Goal: Information Seeking & Learning: Learn about a topic

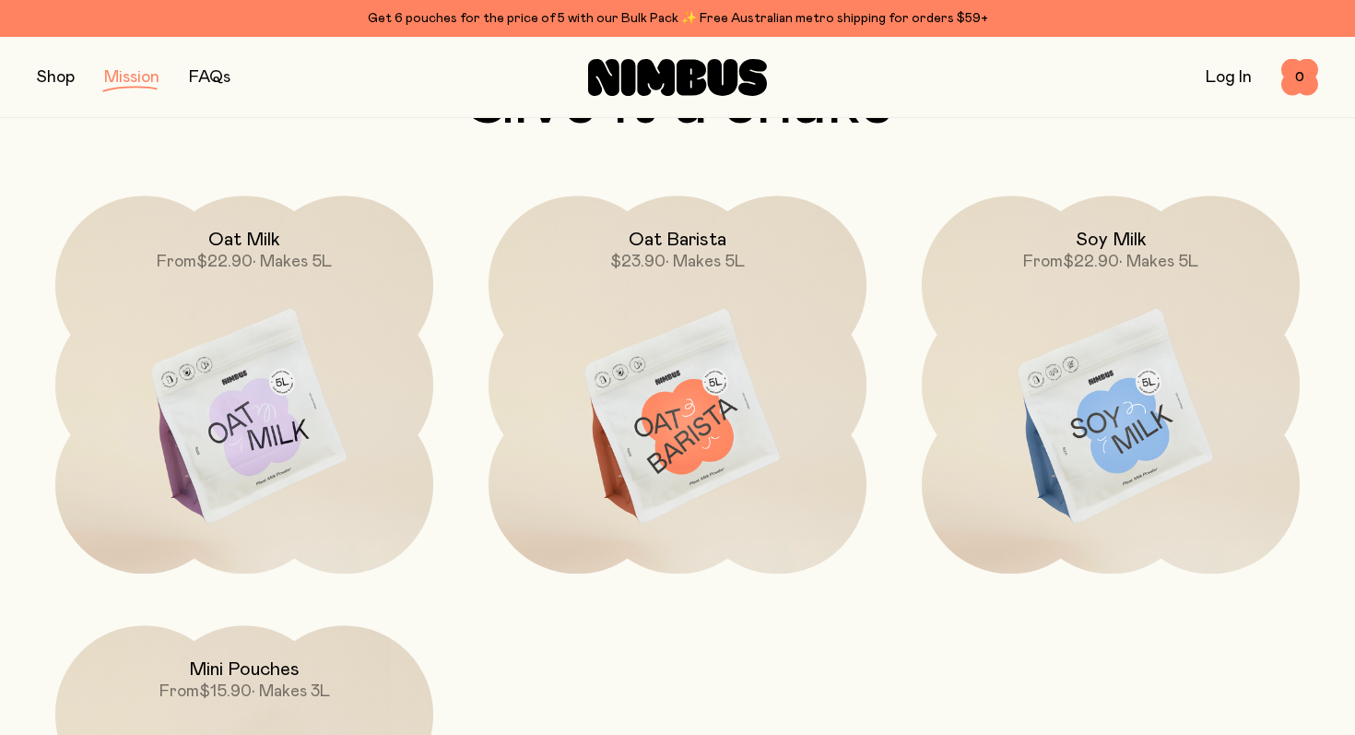
scroll to position [2669, 0]
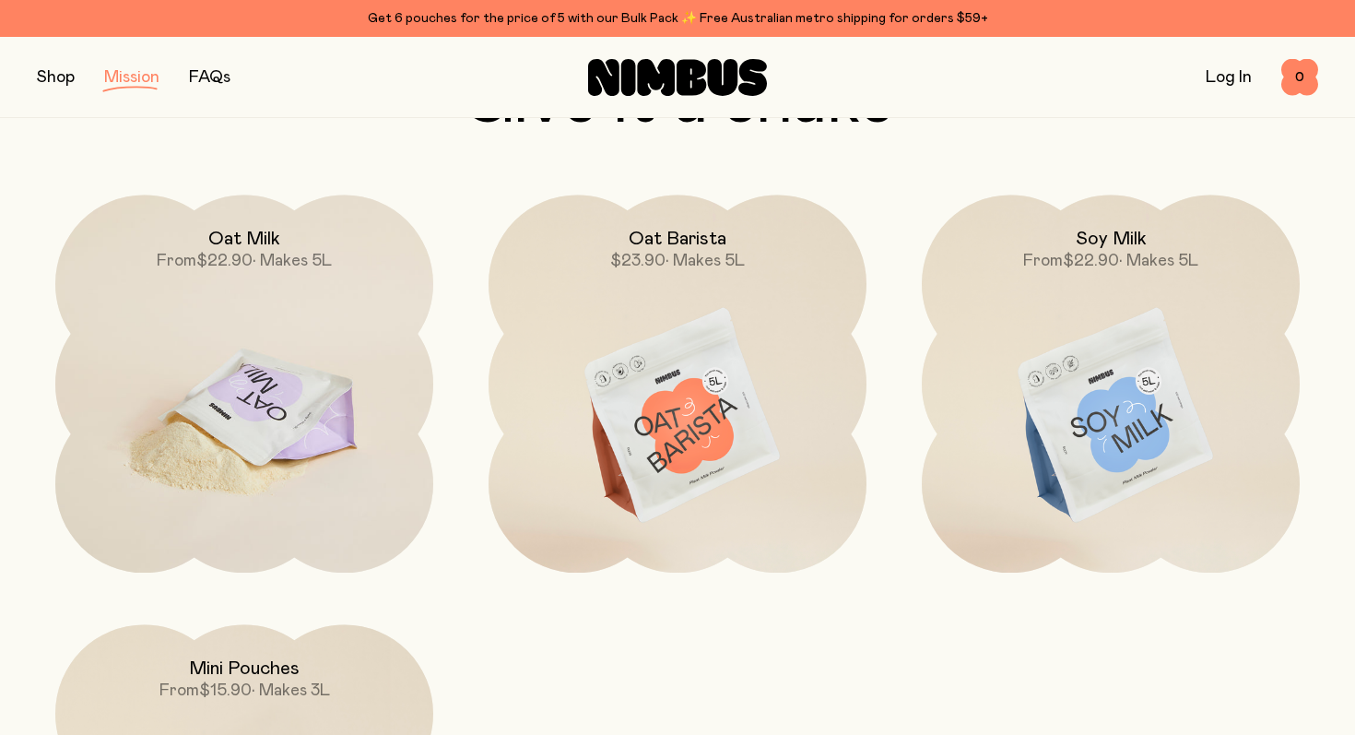
click at [300, 382] on img at bounding box center [244, 416] width 378 height 444
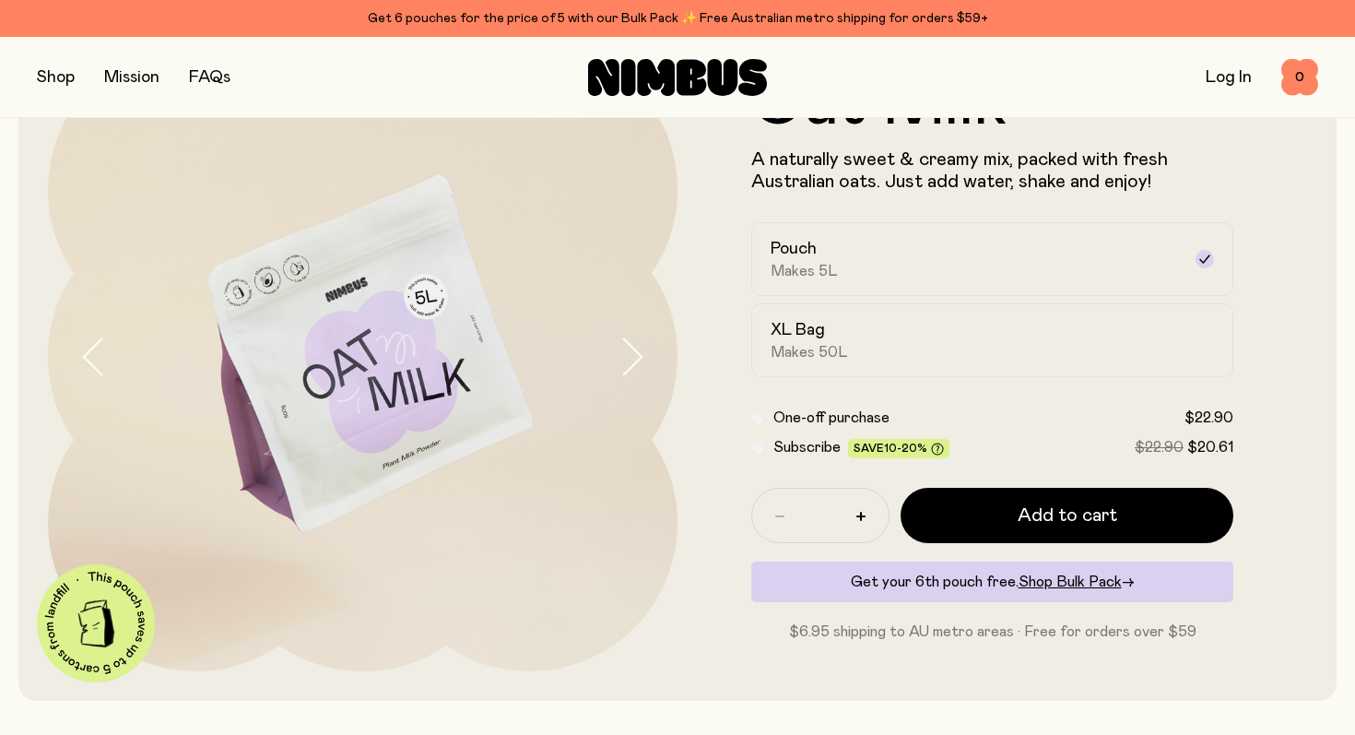
scroll to position [133, 0]
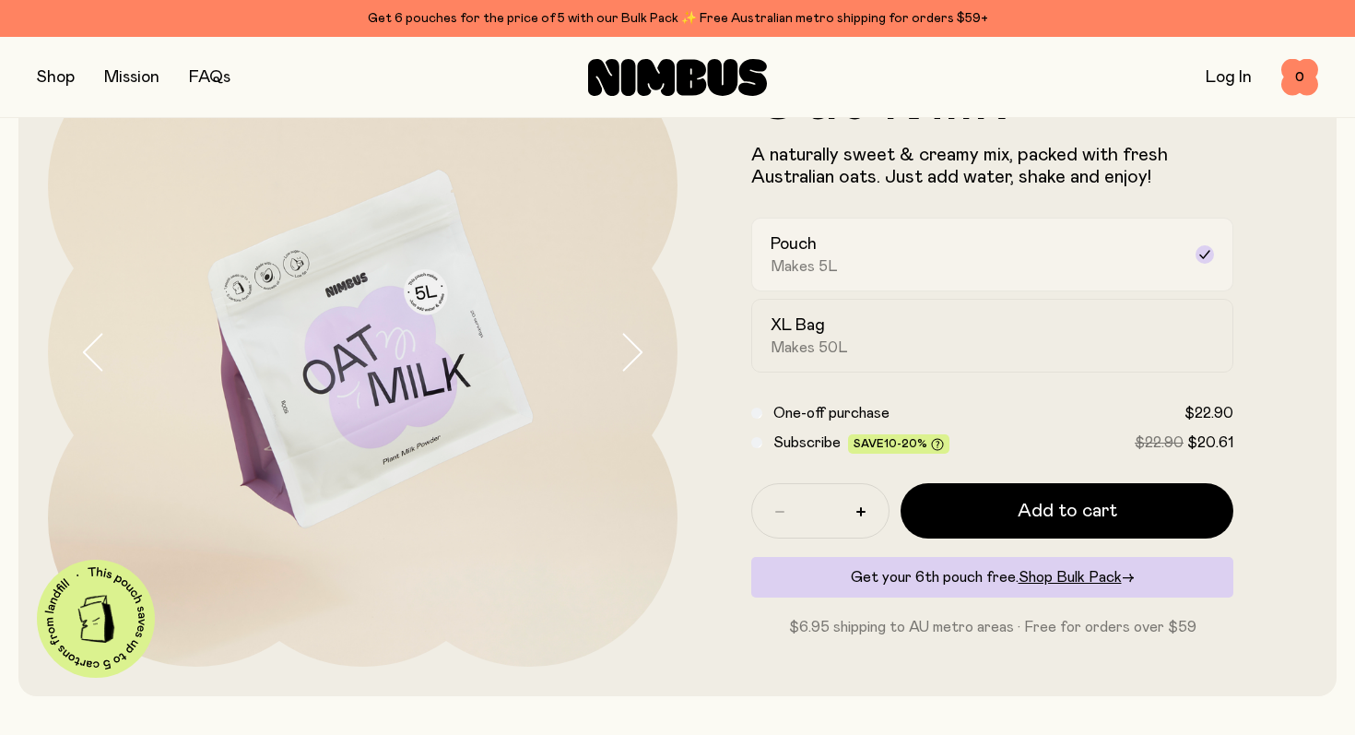
click at [875, 230] on label "Pouch Makes 5L" at bounding box center [992, 255] width 482 height 74
click at [830, 349] on span "Makes 50L" at bounding box center [809, 347] width 77 height 18
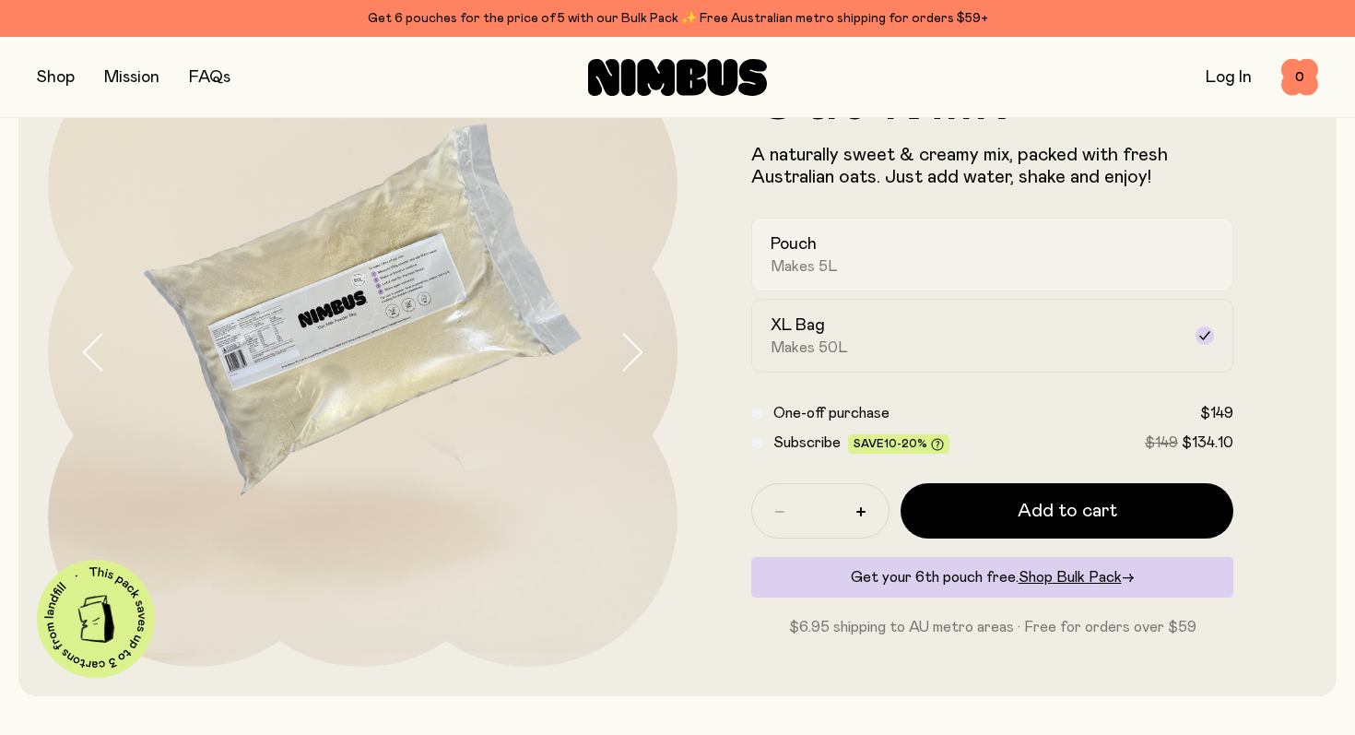
click at [916, 244] on div "Pouch Makes 5L" at bounding box center [976, 254] width 410 height 42
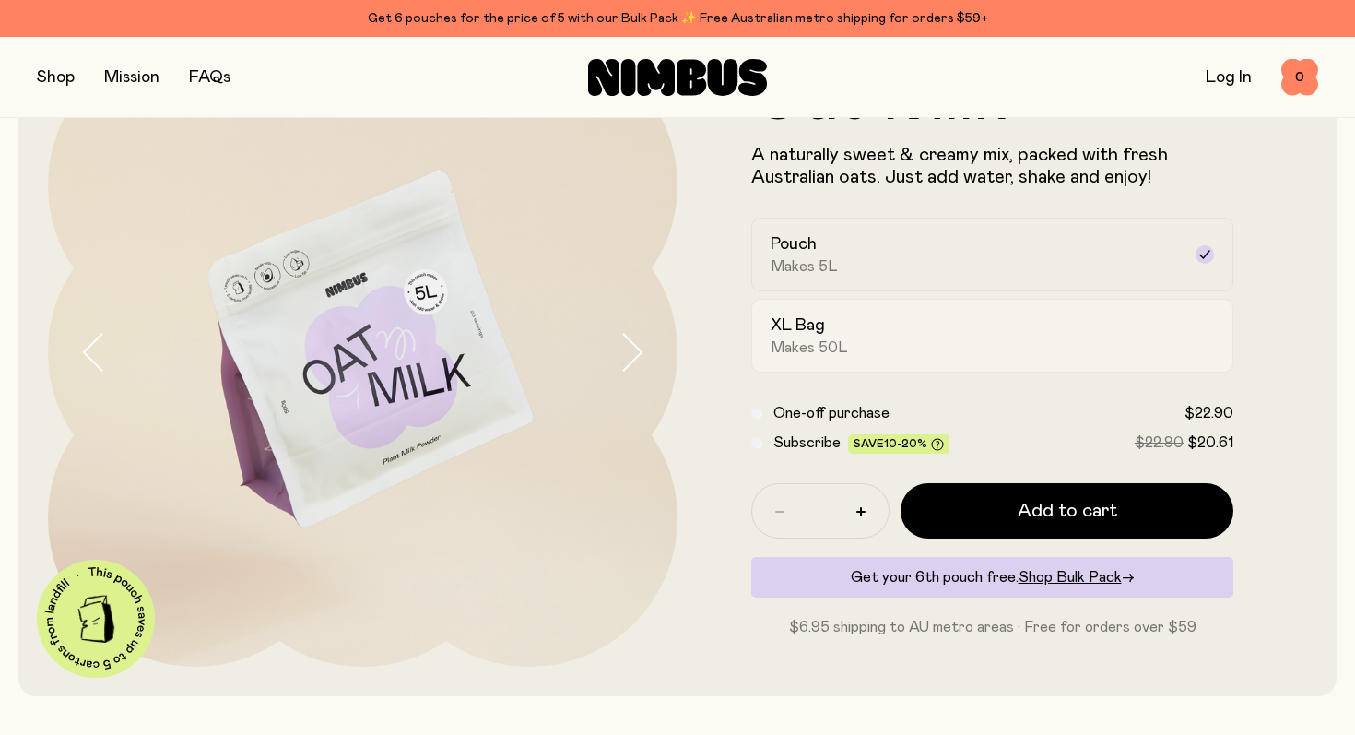
click at [855, 331] on div "XL Bag Makes 50L" at bounding box center [976, 335] width 410 height 42
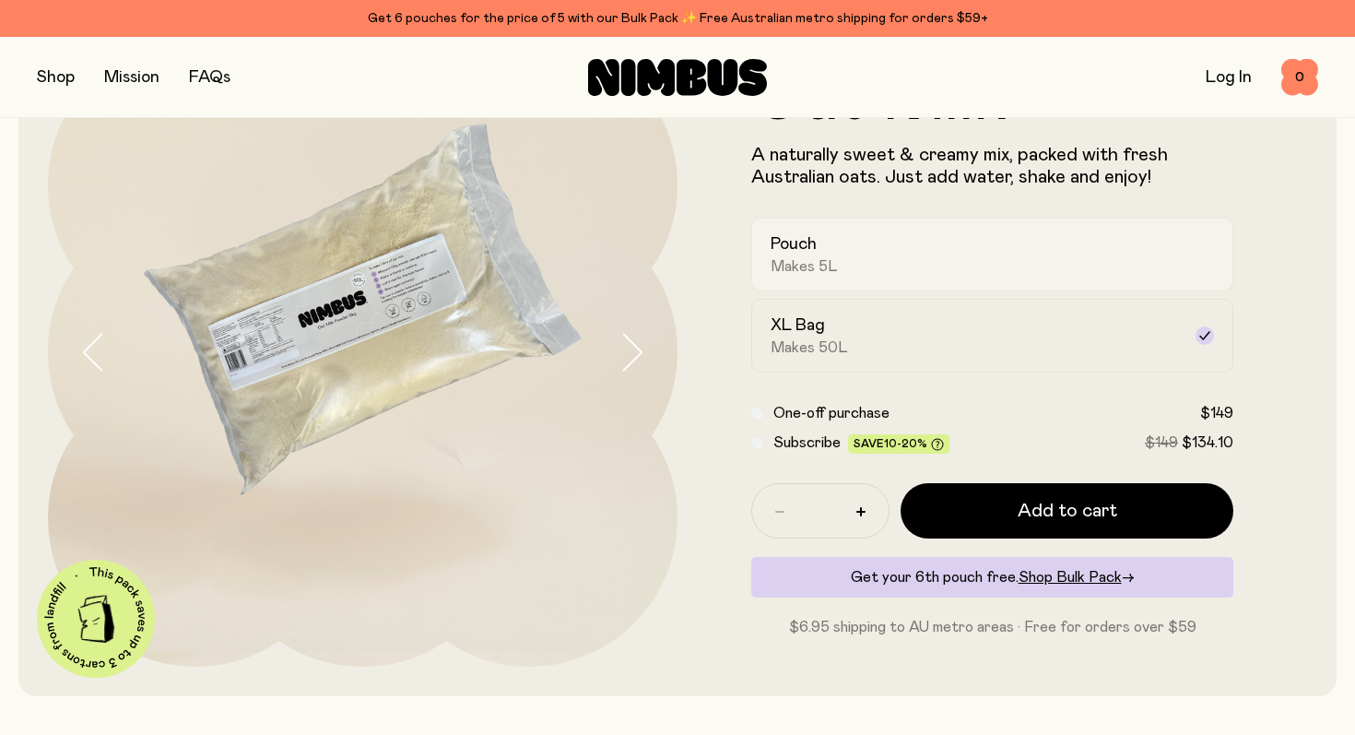
click at [921, 234] on div "Pouch Makes 5L" at bounding box center [976, 254] width 410 height 42
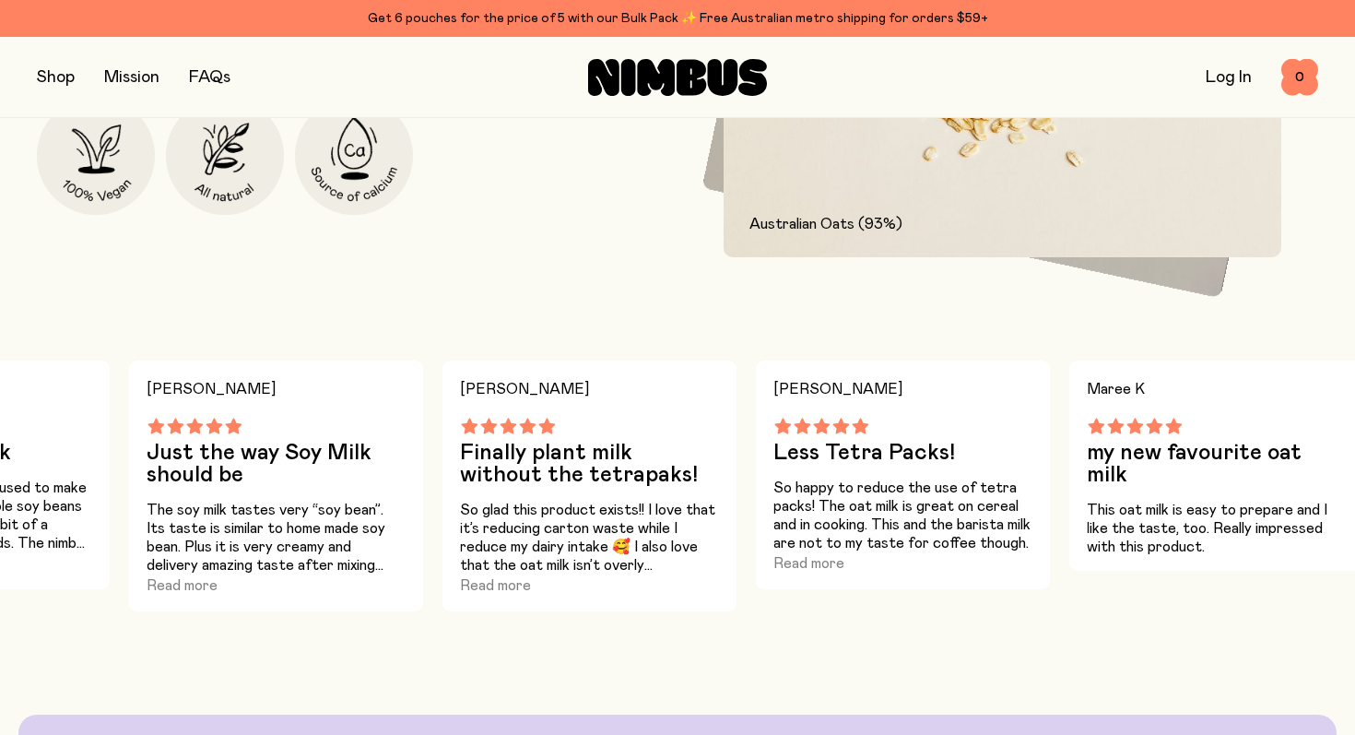
scroll to position [0, 0]
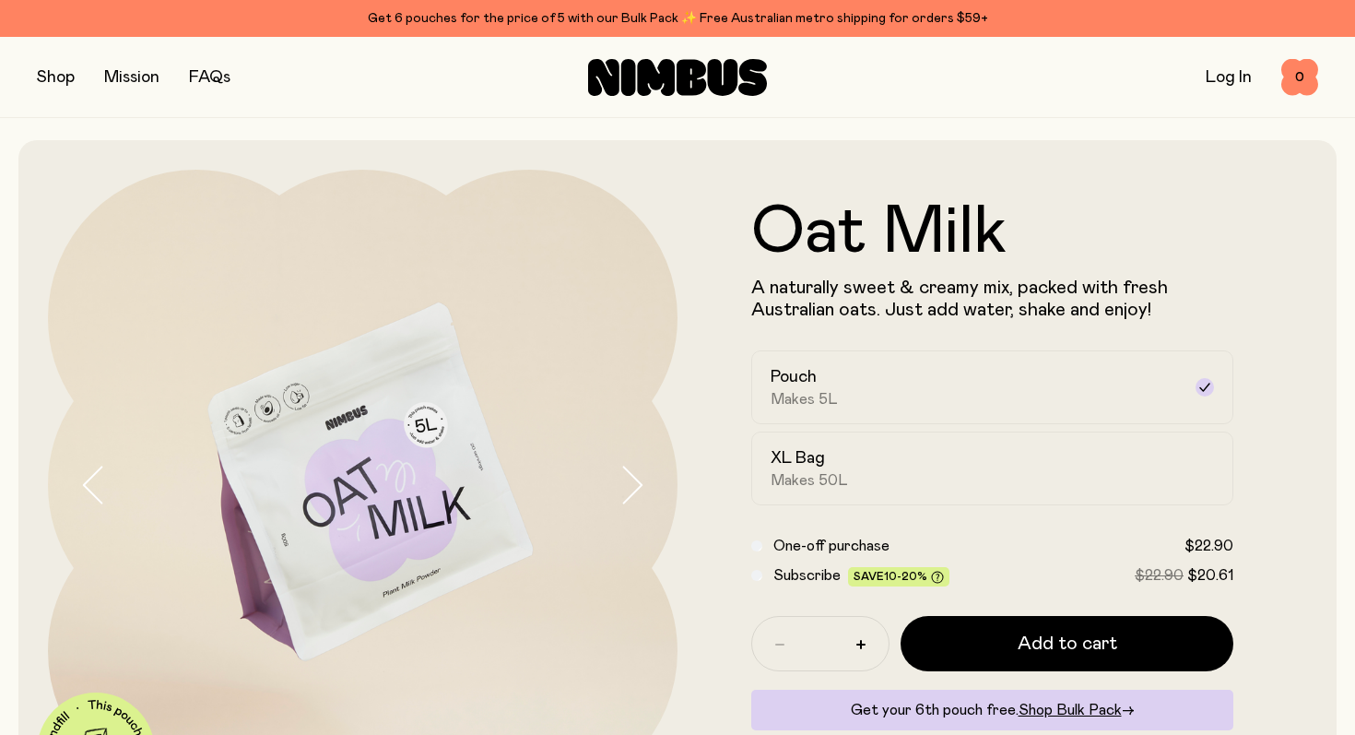
click at [135, 67] on div "Mission" at bounding box center [131, 78] width 55 height 26
click at [226, 71] on link "FAQs" at bounding box center [209, 77] width 41 height 17
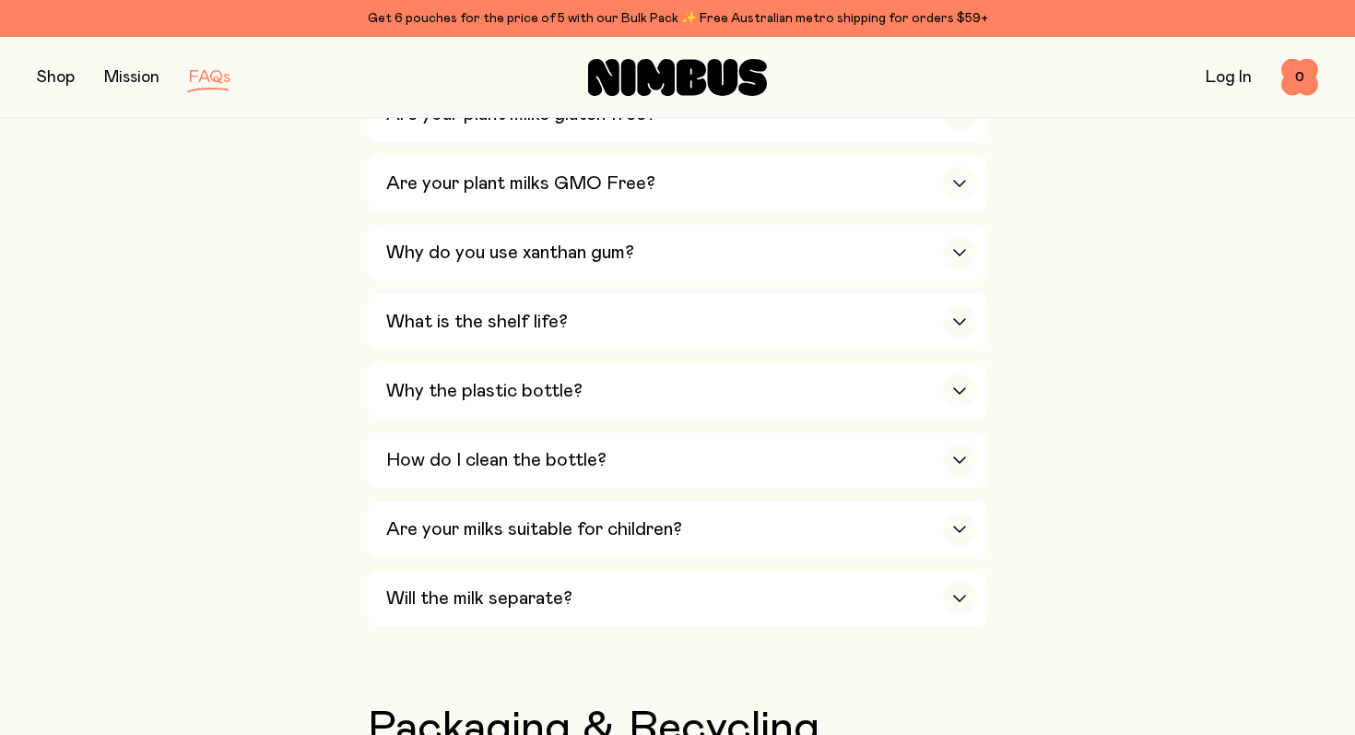
scroll to position [1182, 0]
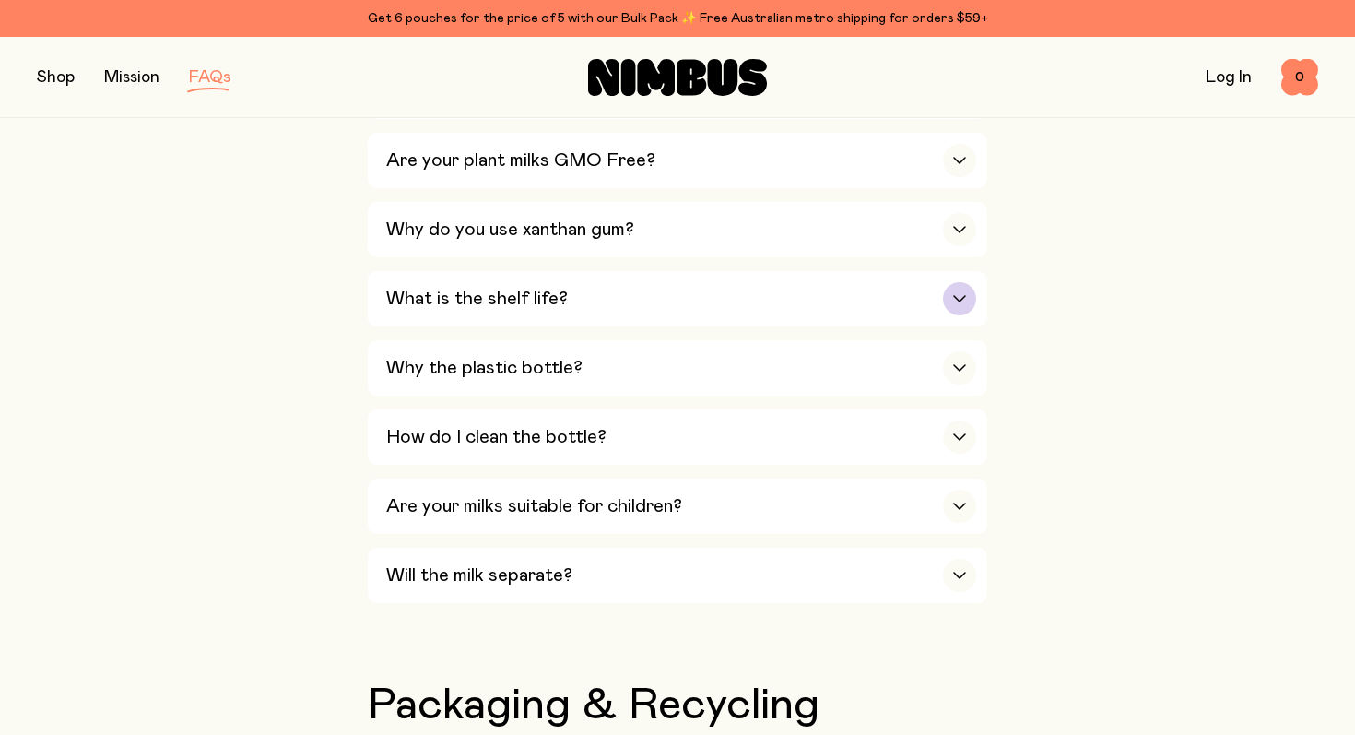
click at [494, 323] on div "What is the shelf life?" at bounding box center [681, 298] width 590 height 55
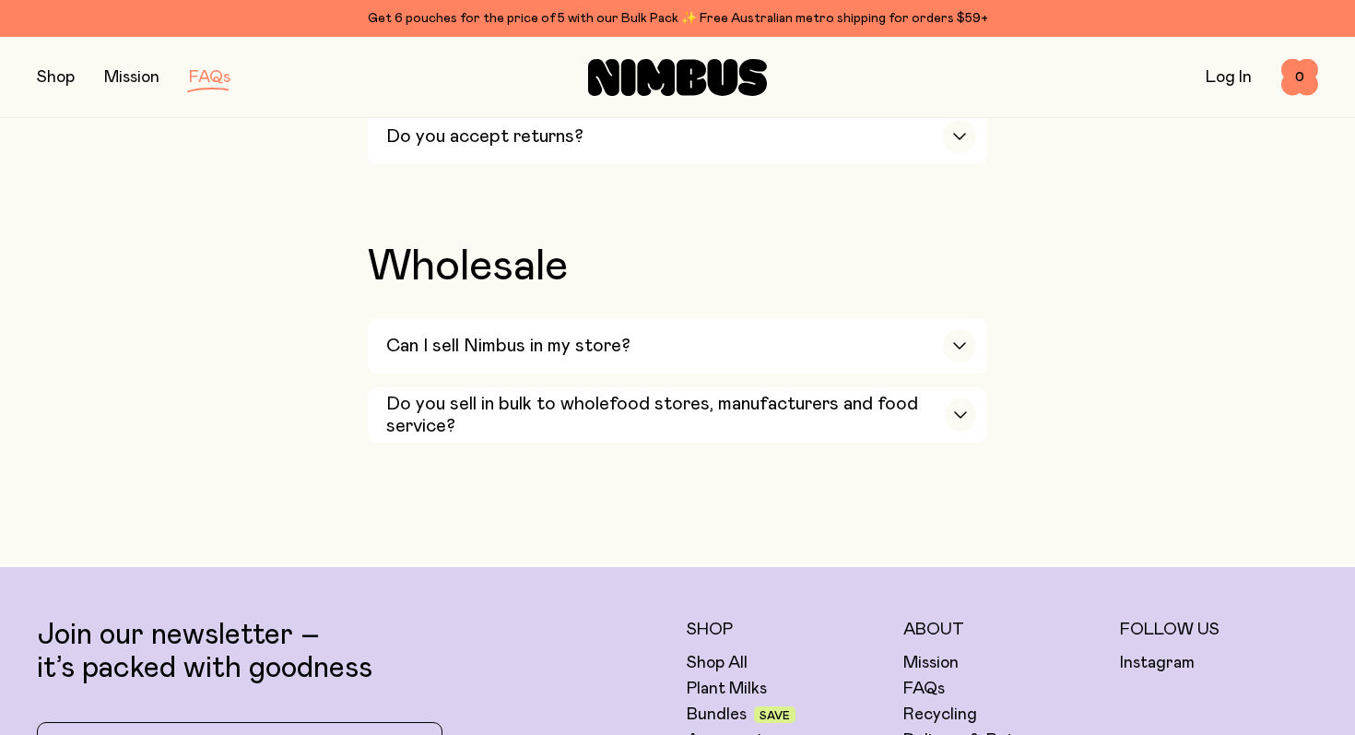
scroll to position [3372, 0]
click at [697, 359] on div "Can I sell Nimbus in my store?" at bounding box center [681, 346] width 590 height 55
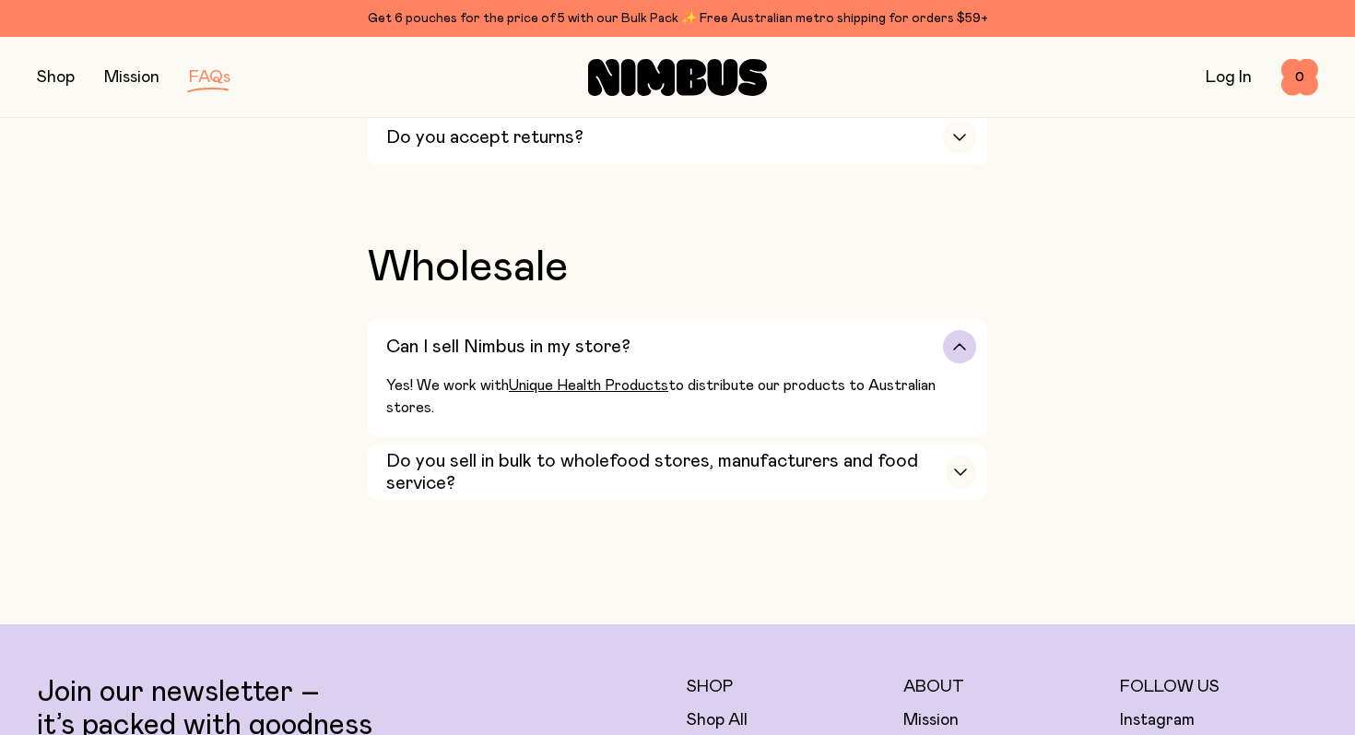
click at [697, 359] on div "Can I sell Nimbus in my store?" at bounding box center [681, 346] width 590 height 55
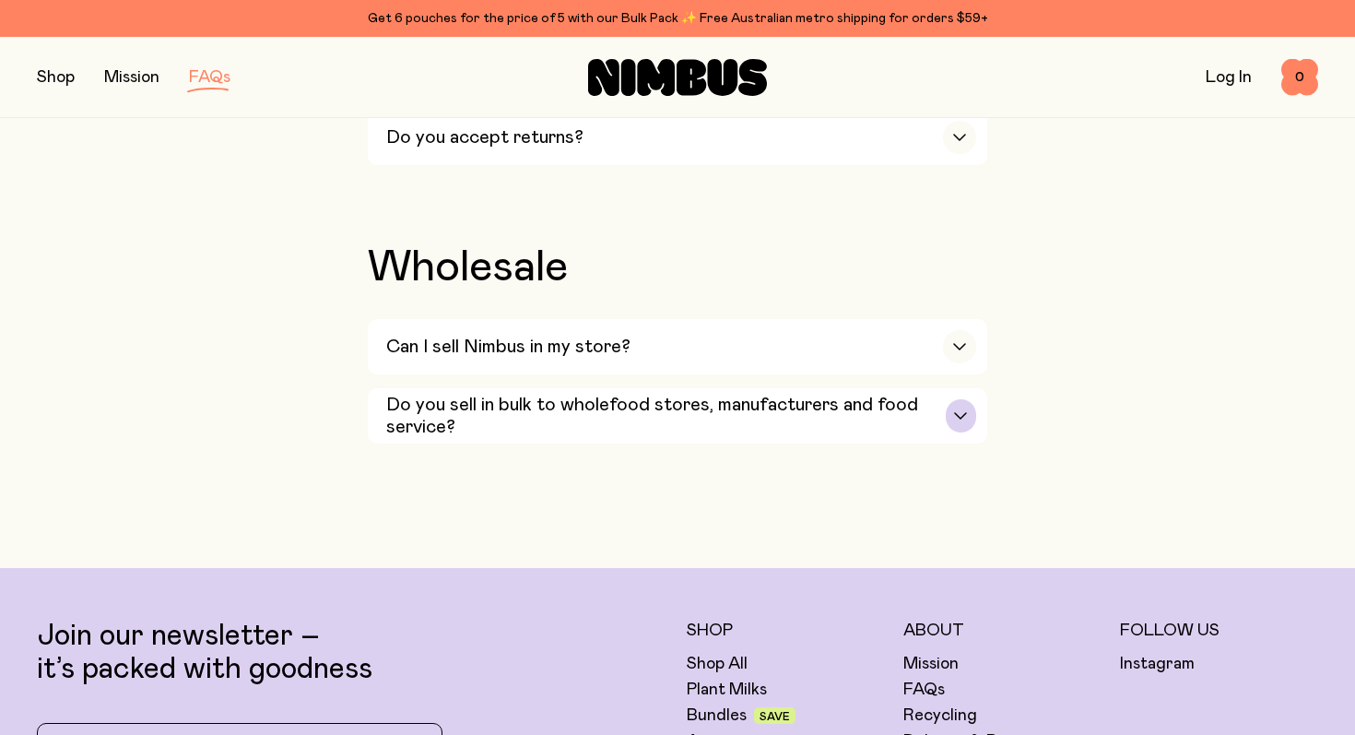
click at [657, 438] on h3 "Do you sell in bulk to wholefood stores, manufacturers and food service?" at bounding box center [665, 416] width 559 height 44
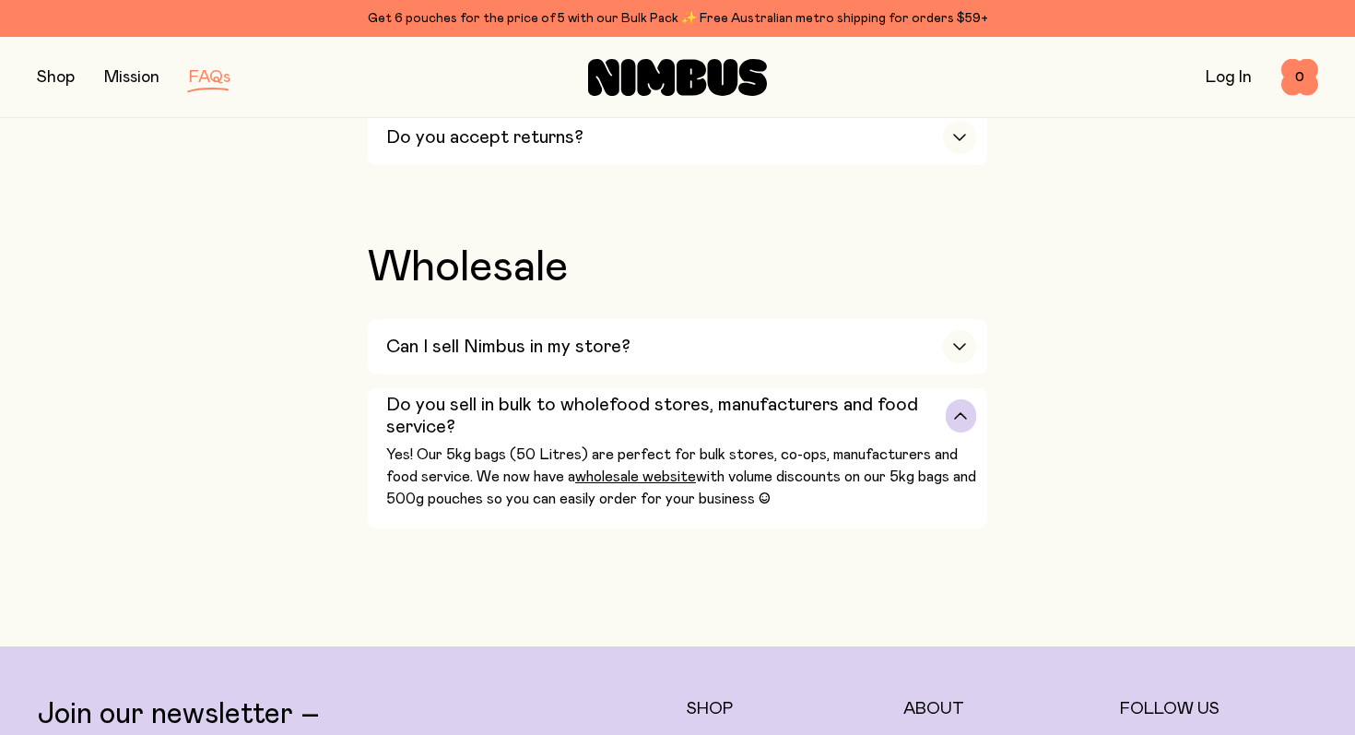
click at [657, 438] on h3 "Do you sell in bulk to wholefood stores, manufacturers and food service?" at bounding box center [665, 416] width 559 height 44
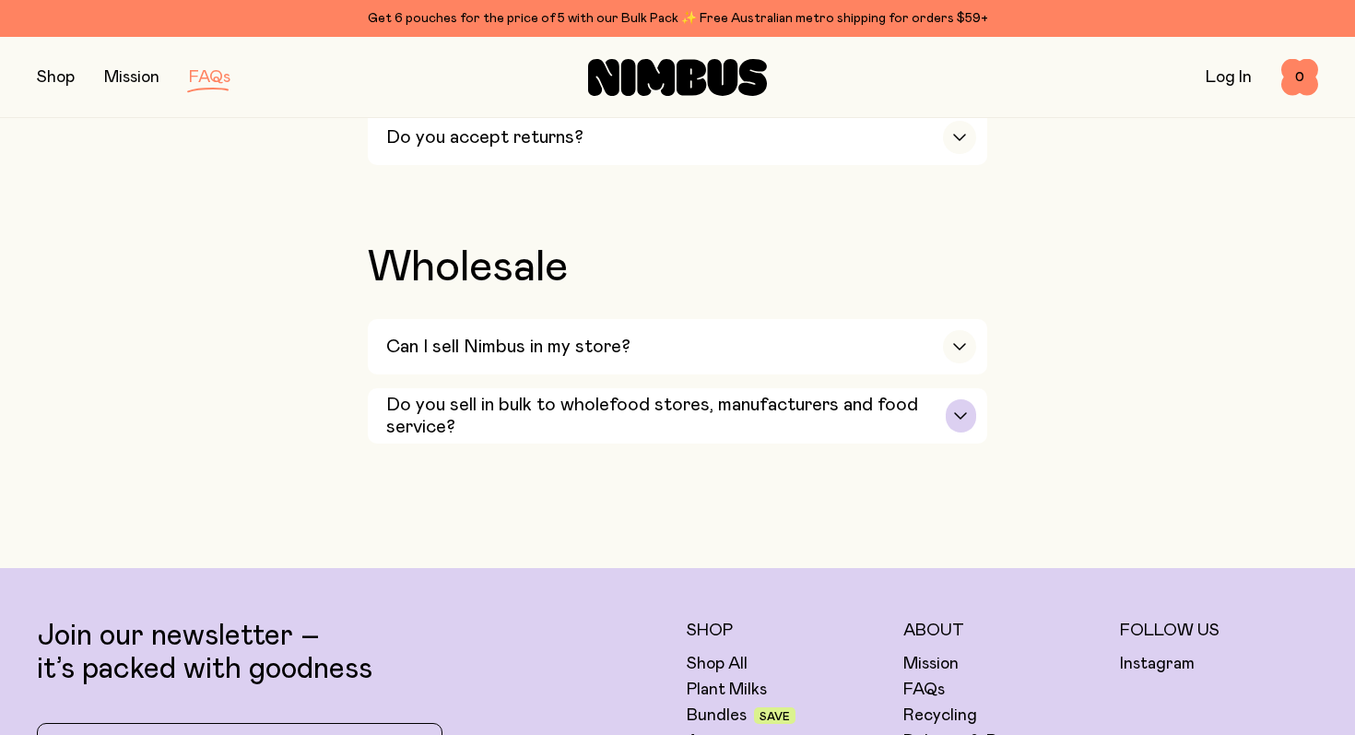
scroll to position [2939, 0]
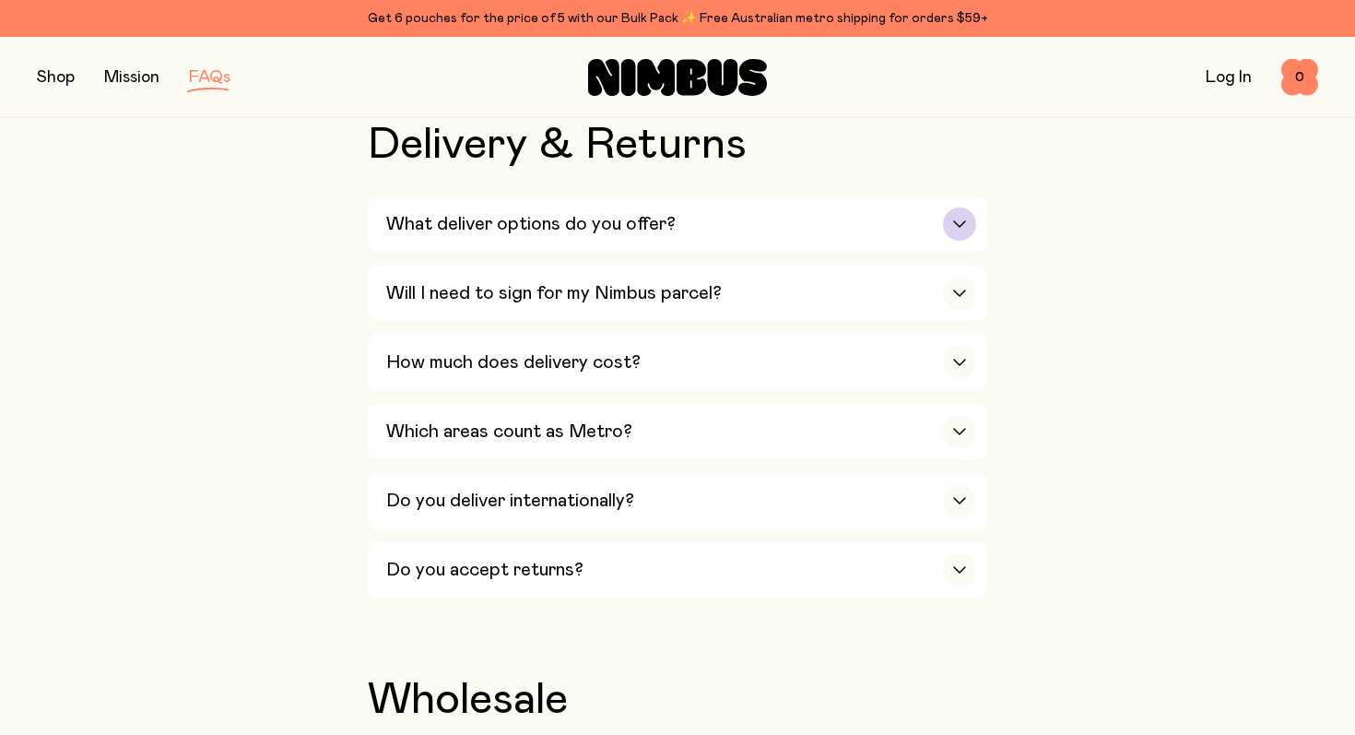
click at [735, 217] on div "What deliver options do you offer?" at bounding box center [681, 223] width 590 height 55
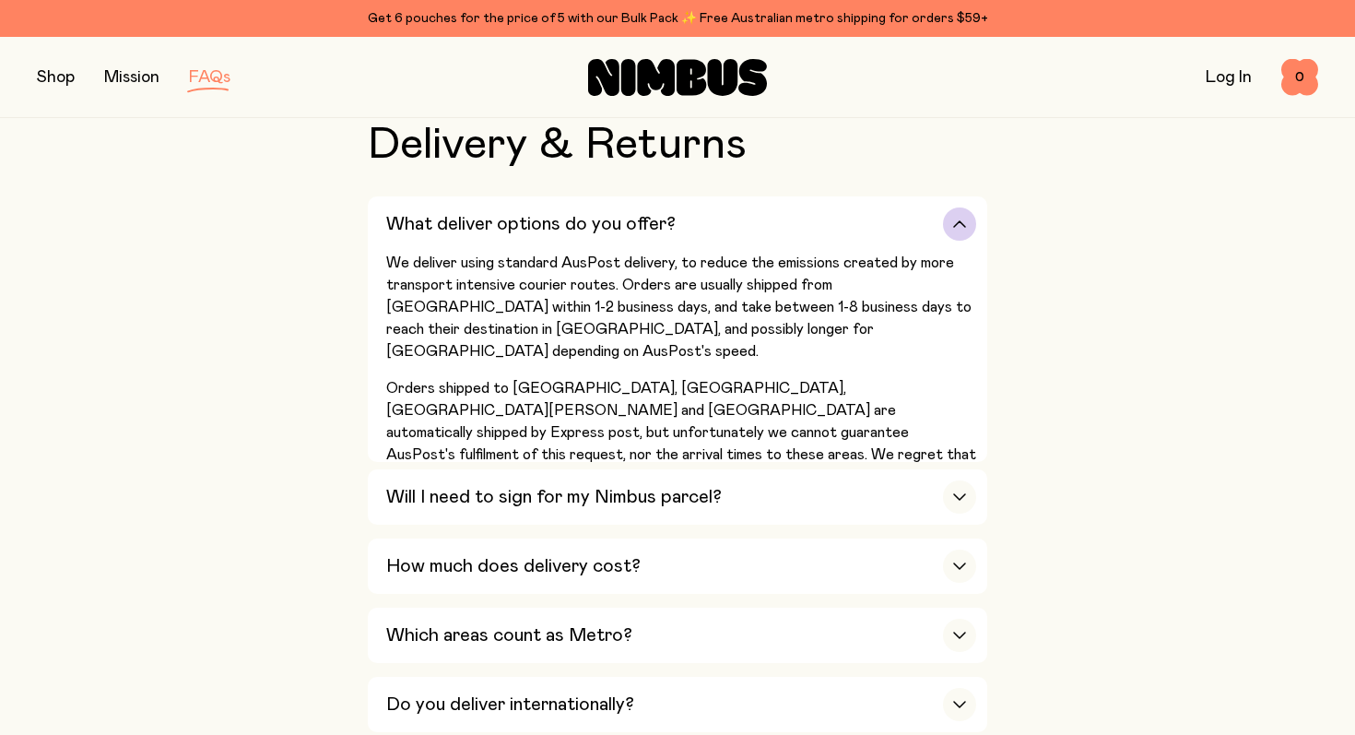
click at [735, 217] on div "What deliver options do you offer?" at bounding box center [681, 223] width 590 height 55
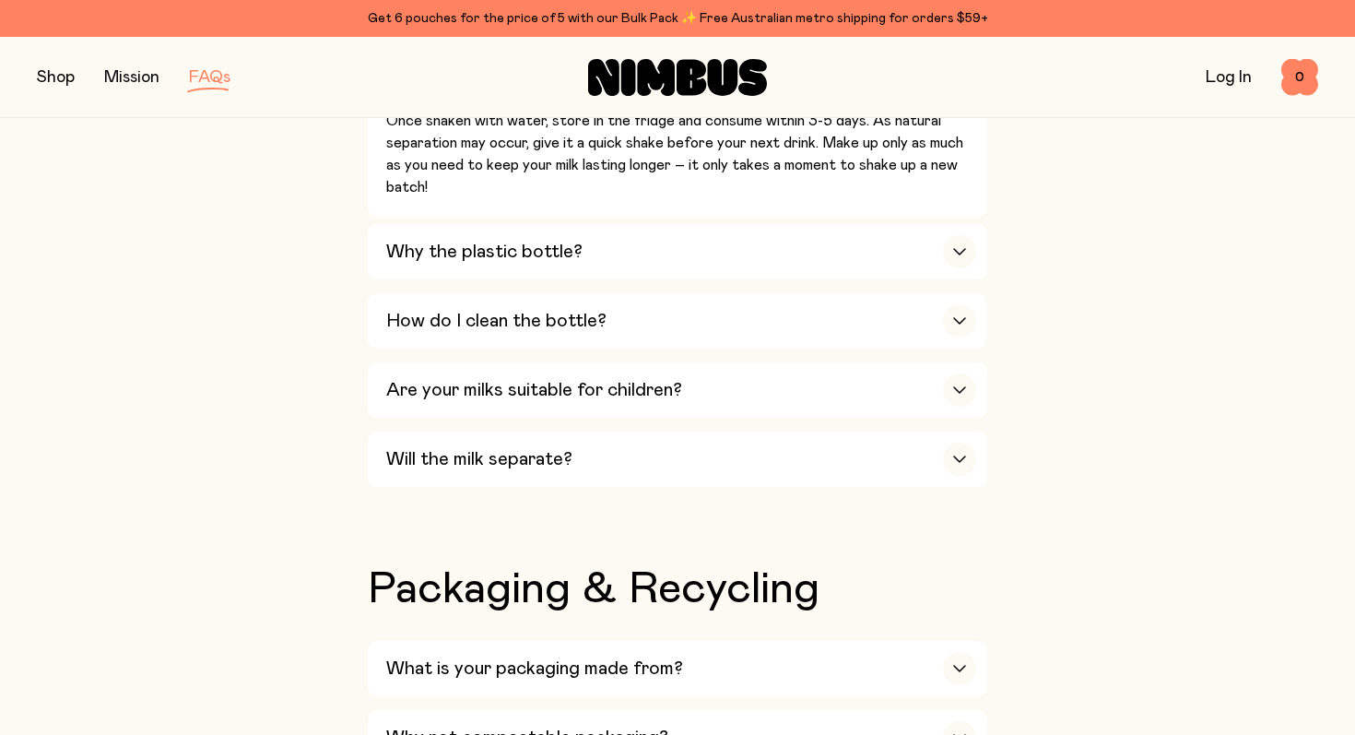
scroll to position [1452, 0]
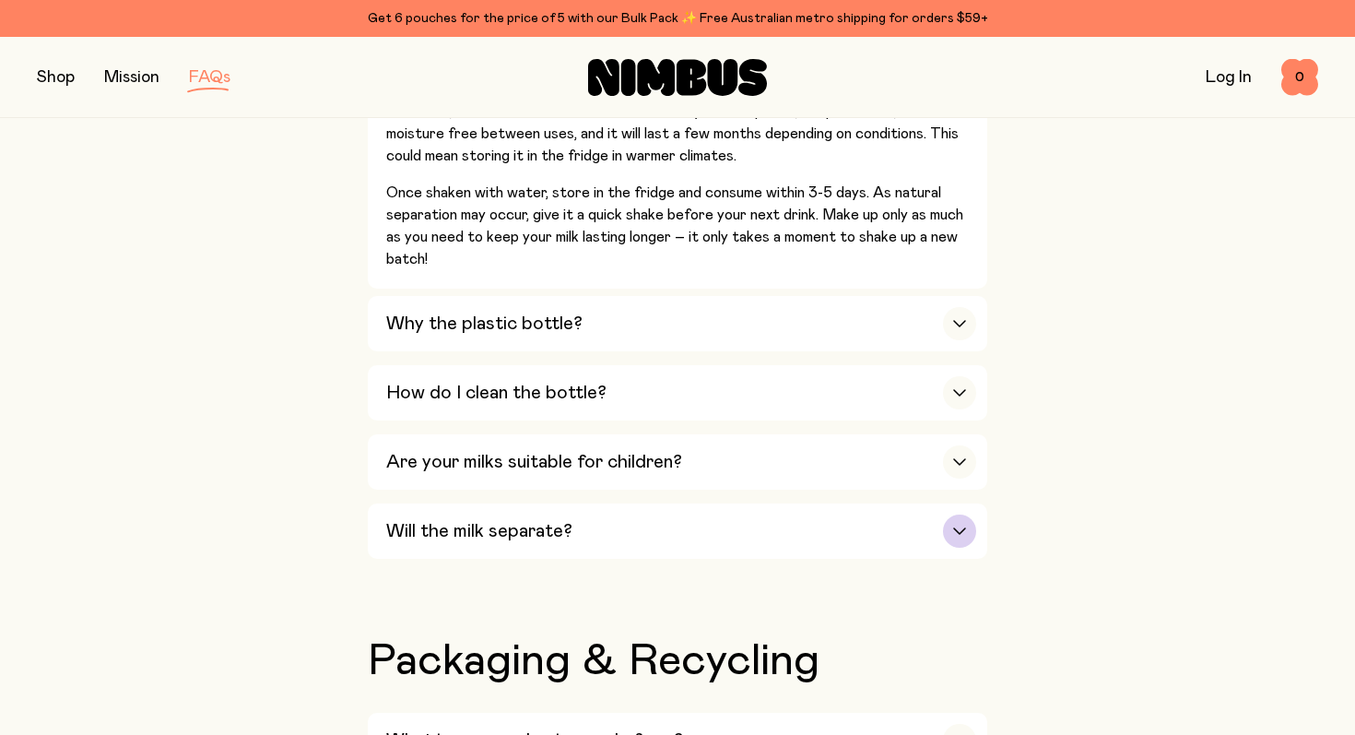
click at [606, 541] on div "Will the milk separate?" at bounding box center [681, 530] width 590 height 55
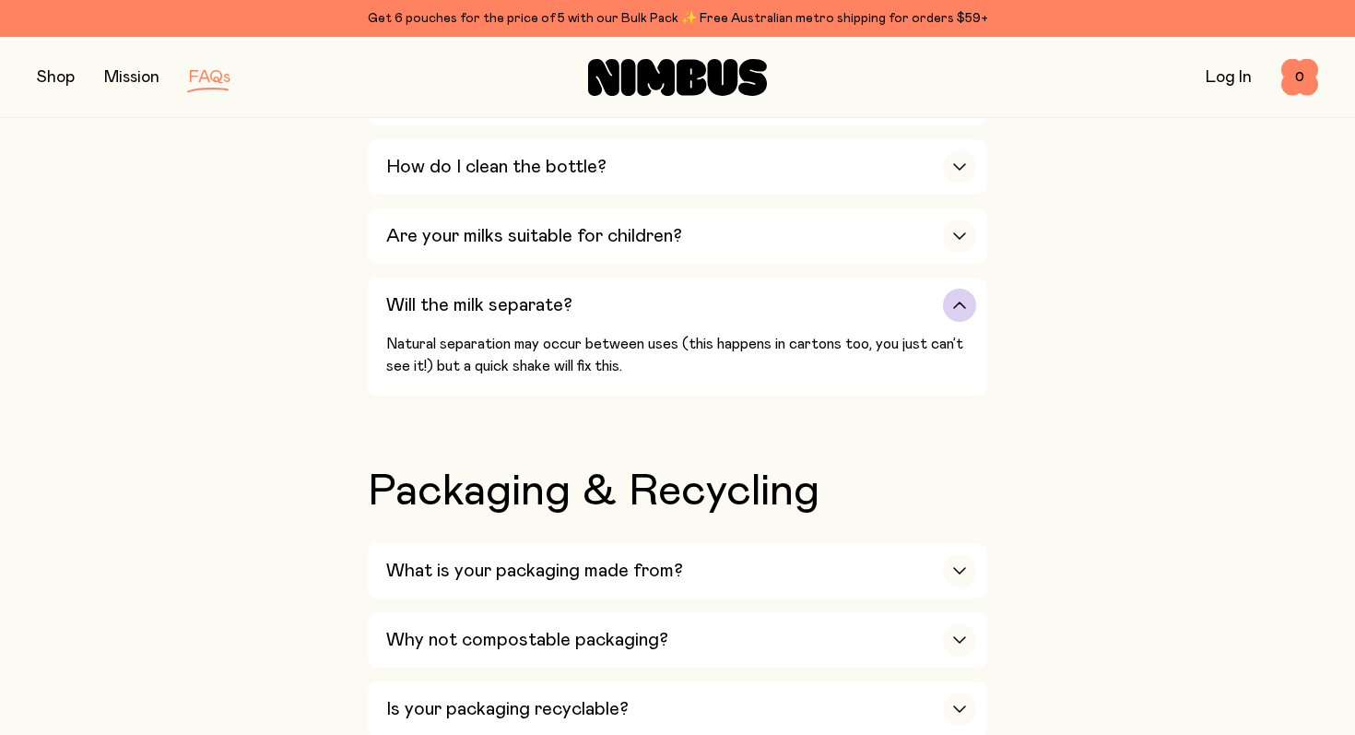
click at [705, 302] on div "Will the milk separate?" at bounding box center [681, 304] width 590 height 55
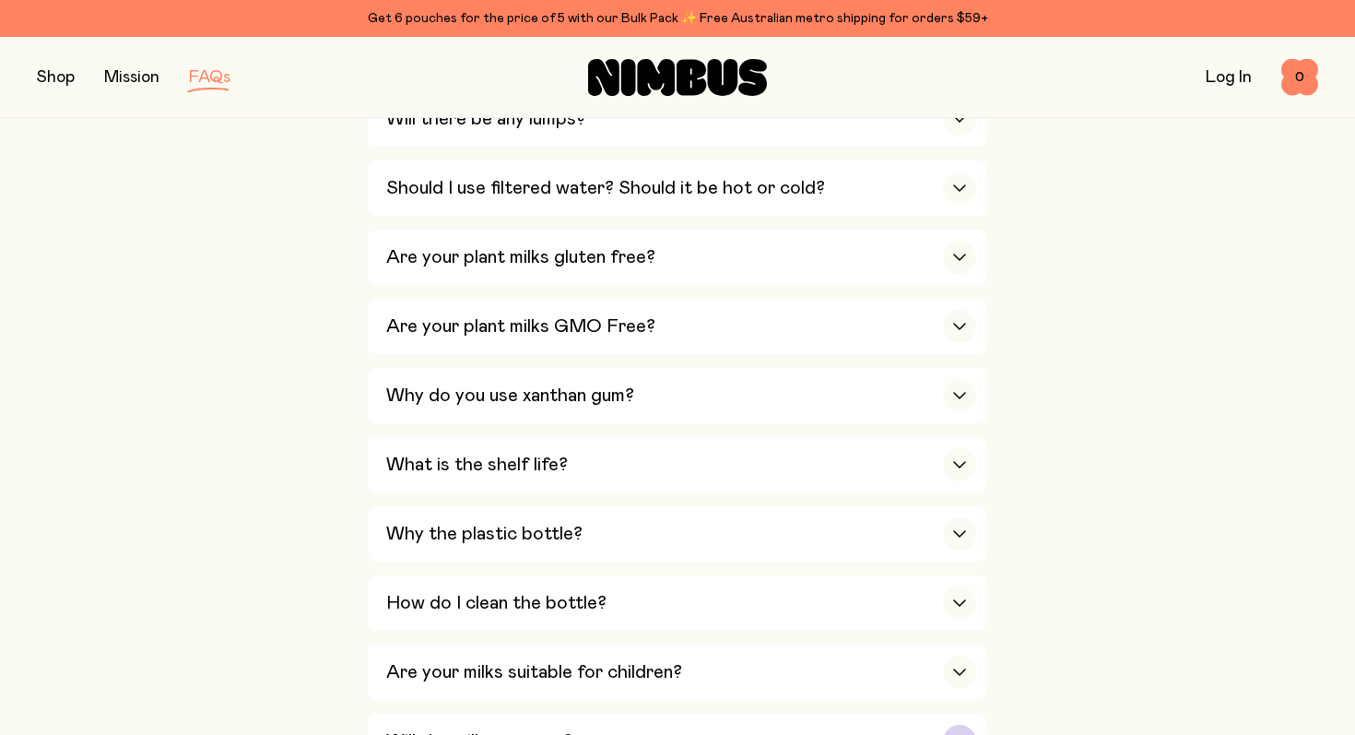
scroll to position [1007, 0]
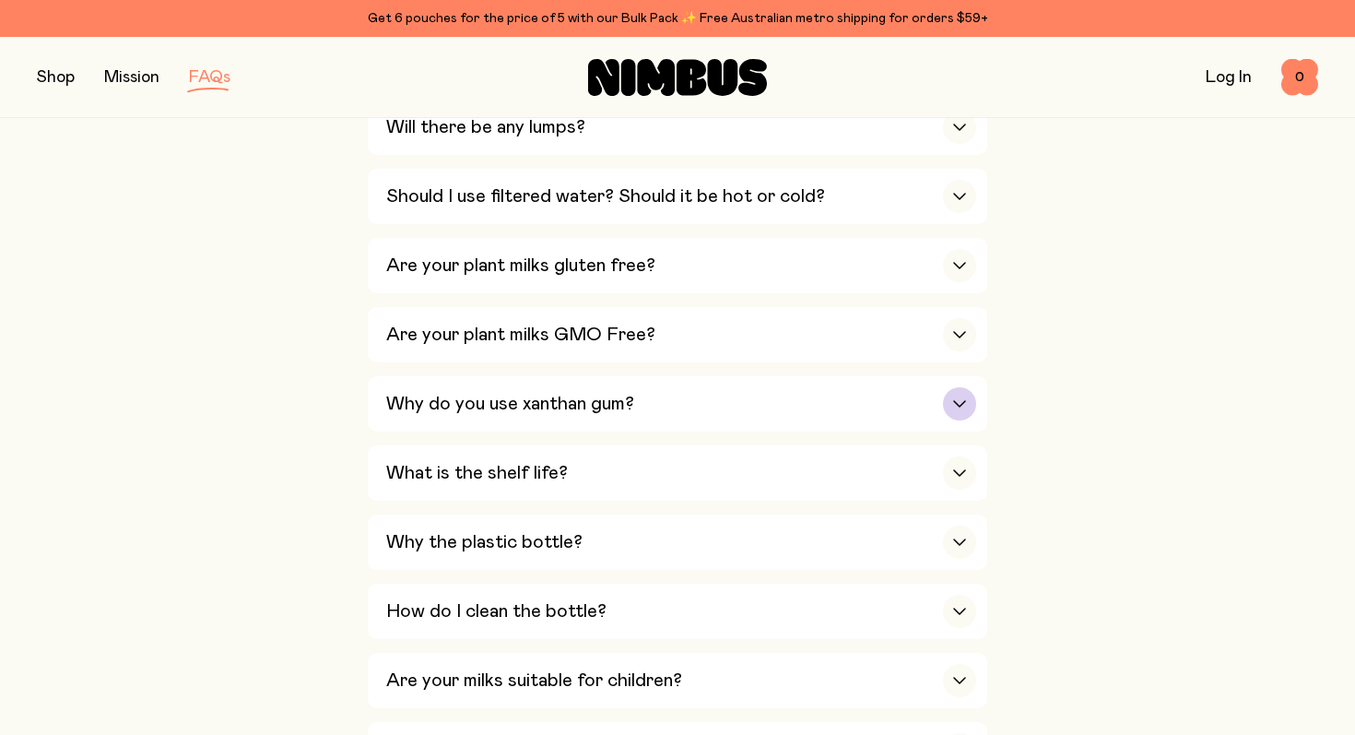
click at [646, 418] on div "Why do you use xanthan gum?" at bounding box center [681, 403] width 590 height 55
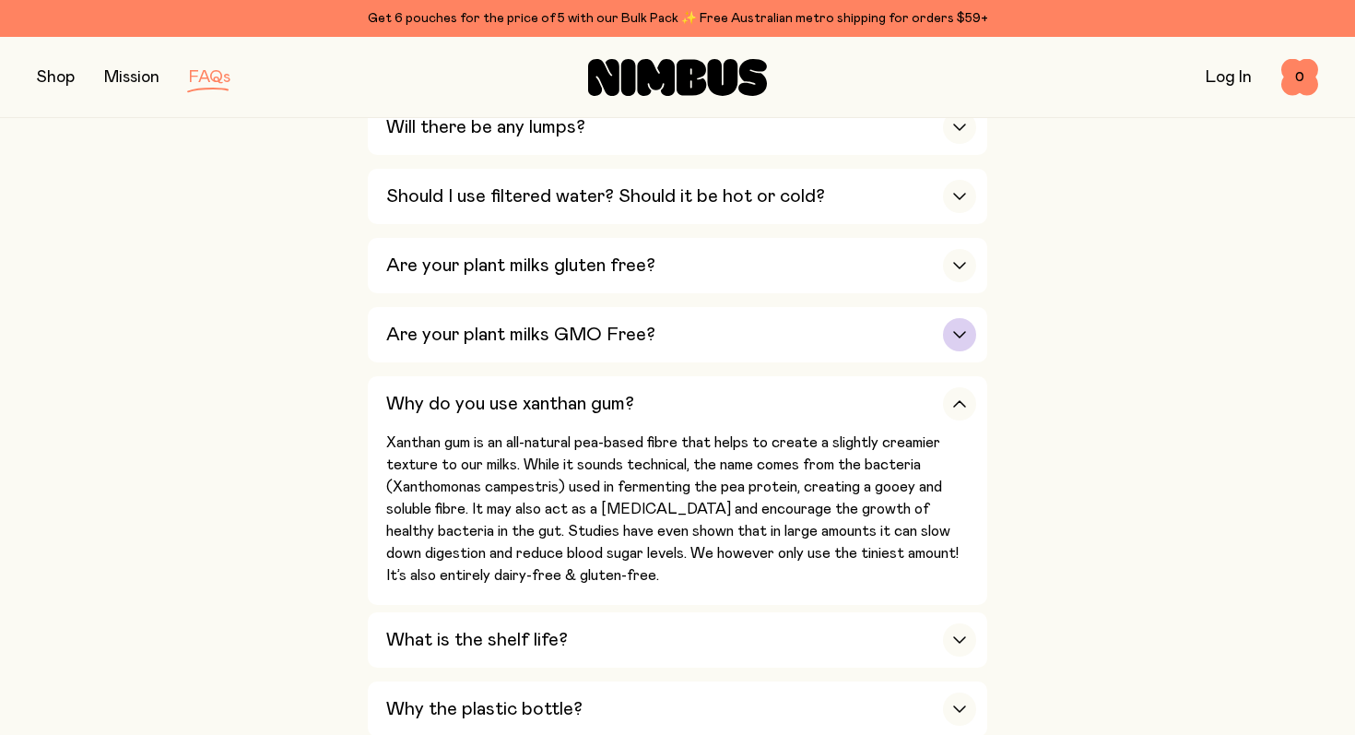
click at [641, 337] on h3 "Are your plant milks GMO Free?" at bounding box center [520, 335] width 269 height 22
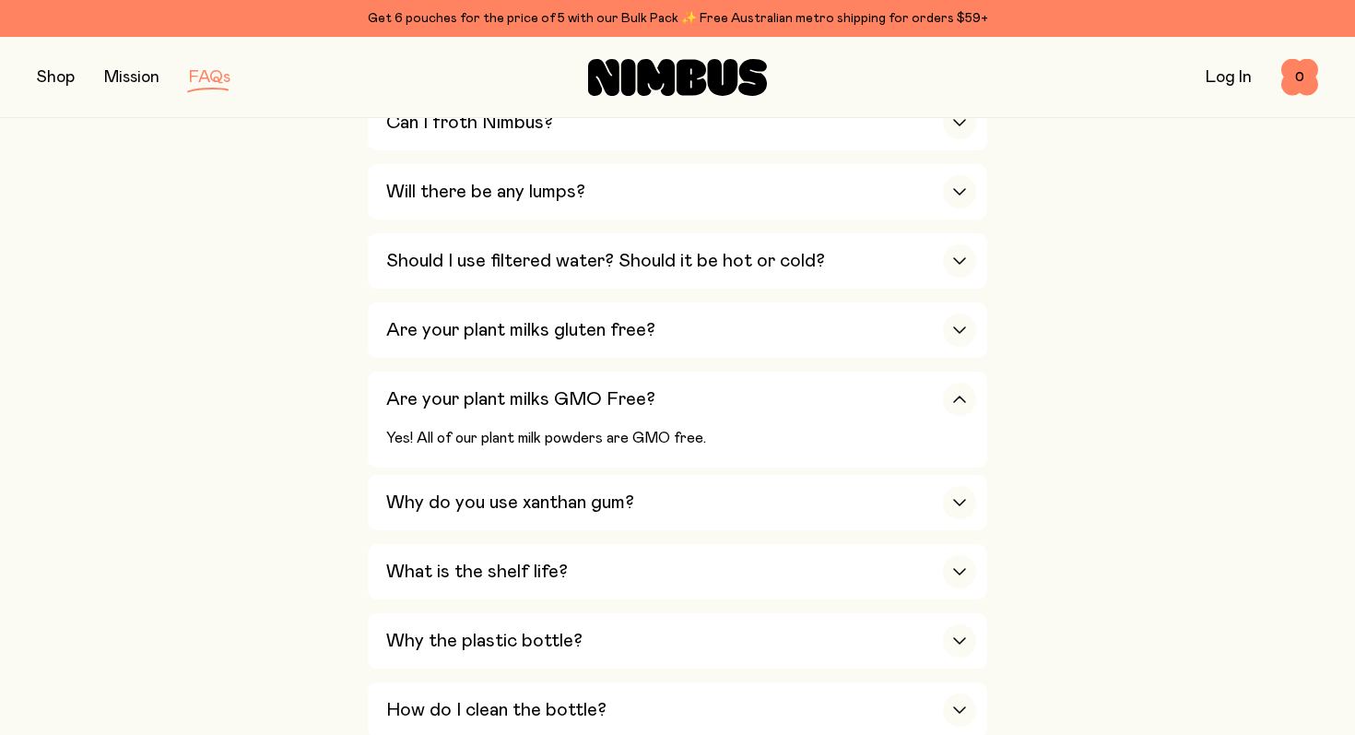
scroll to position [934, 0]
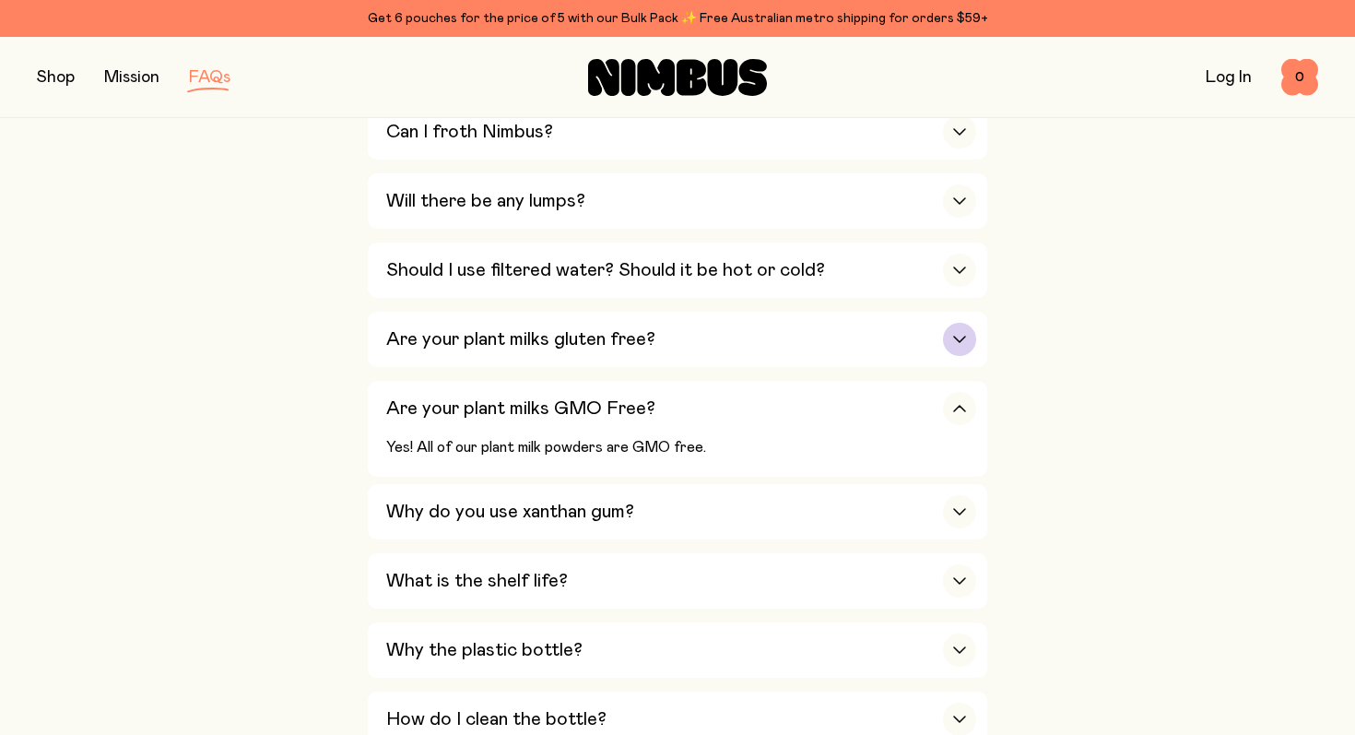
click at [658, 338] on div "Are your plant milks gluten free?" at bounding box center [681, 339] width 590 height 55
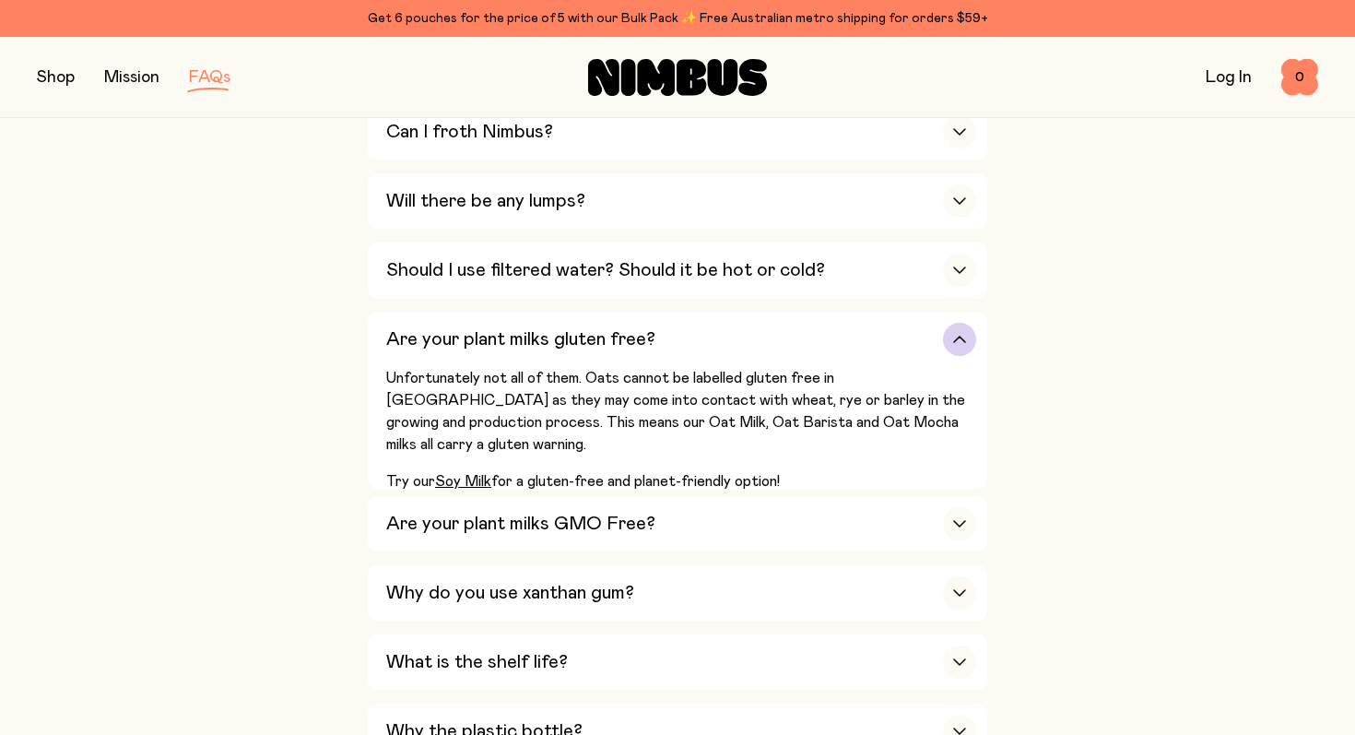
click at [658, 338] on div "Are your plant milks gluten free?" at bounding box center [681, 339] width 590 height 55
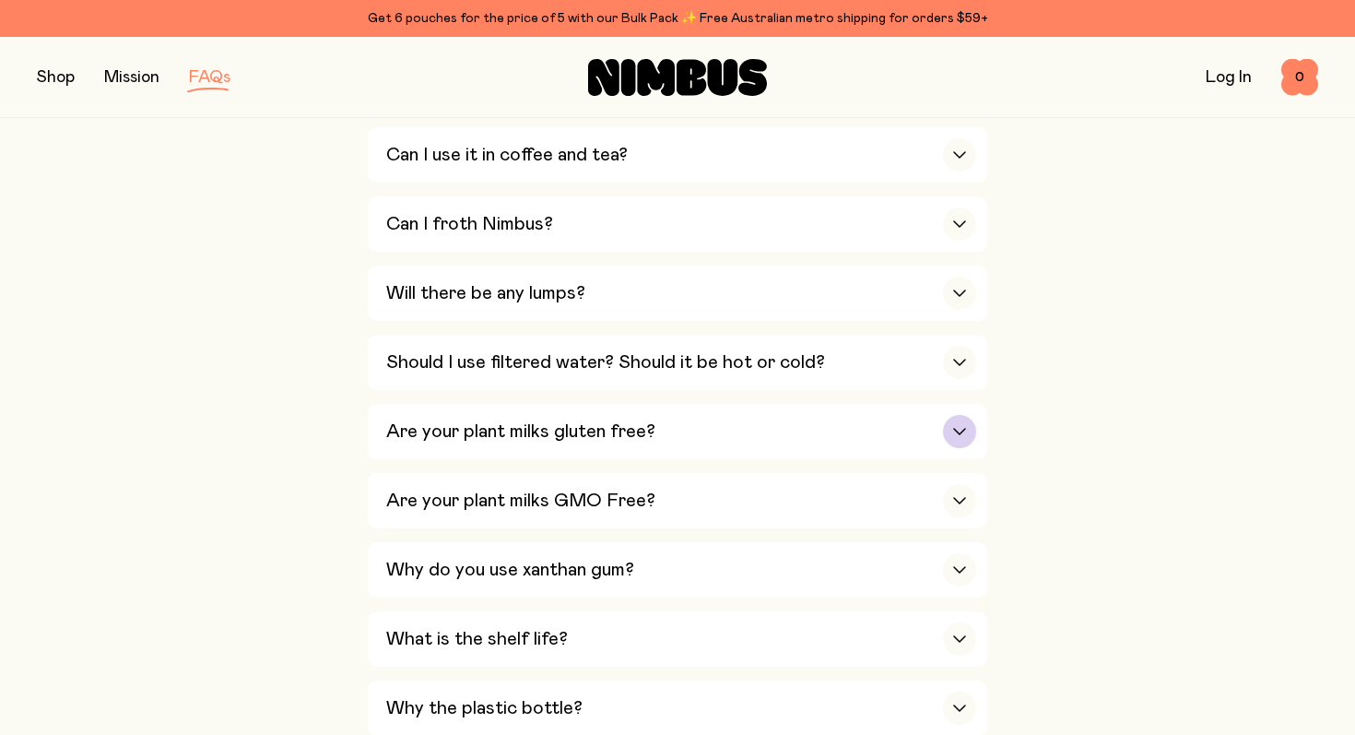
scroll to position [829, 0]
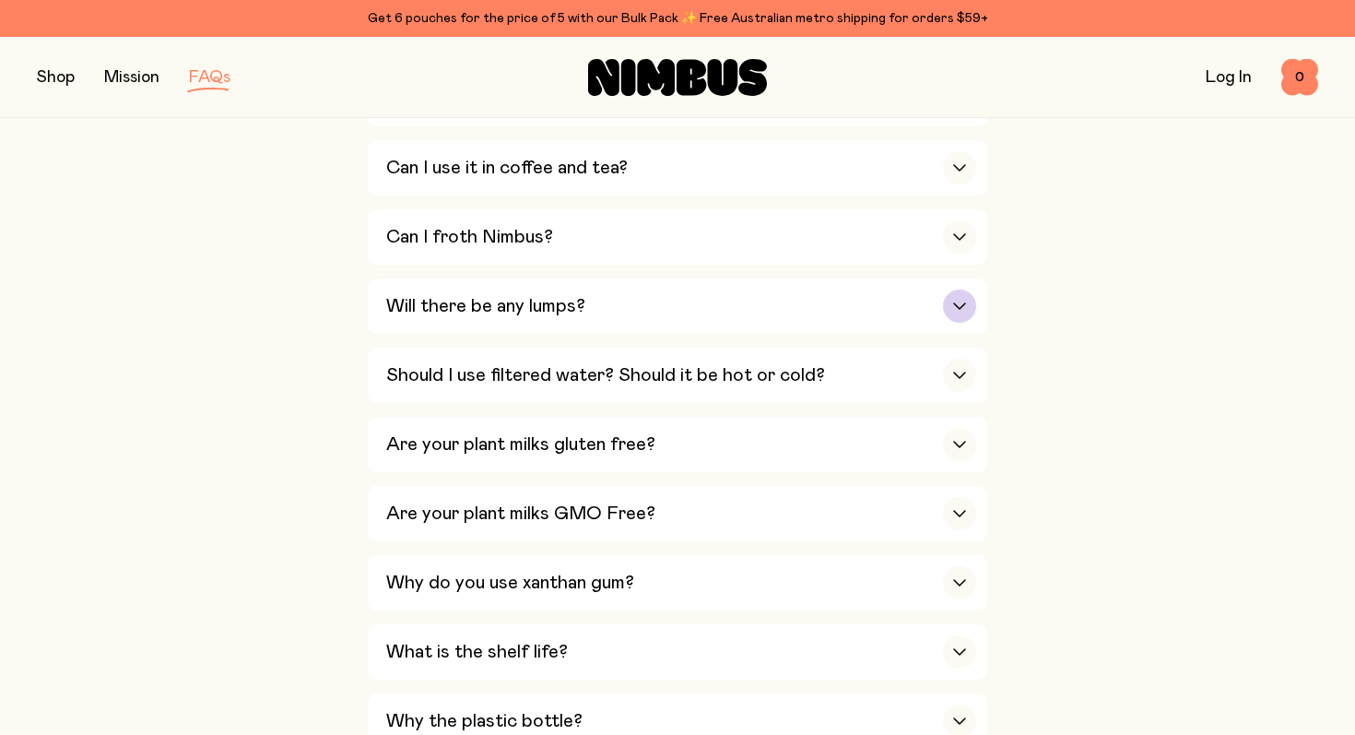
click at [670, 316] on div "Will there be any lumps?" at bounding box center [681, 305] width 590 height 55
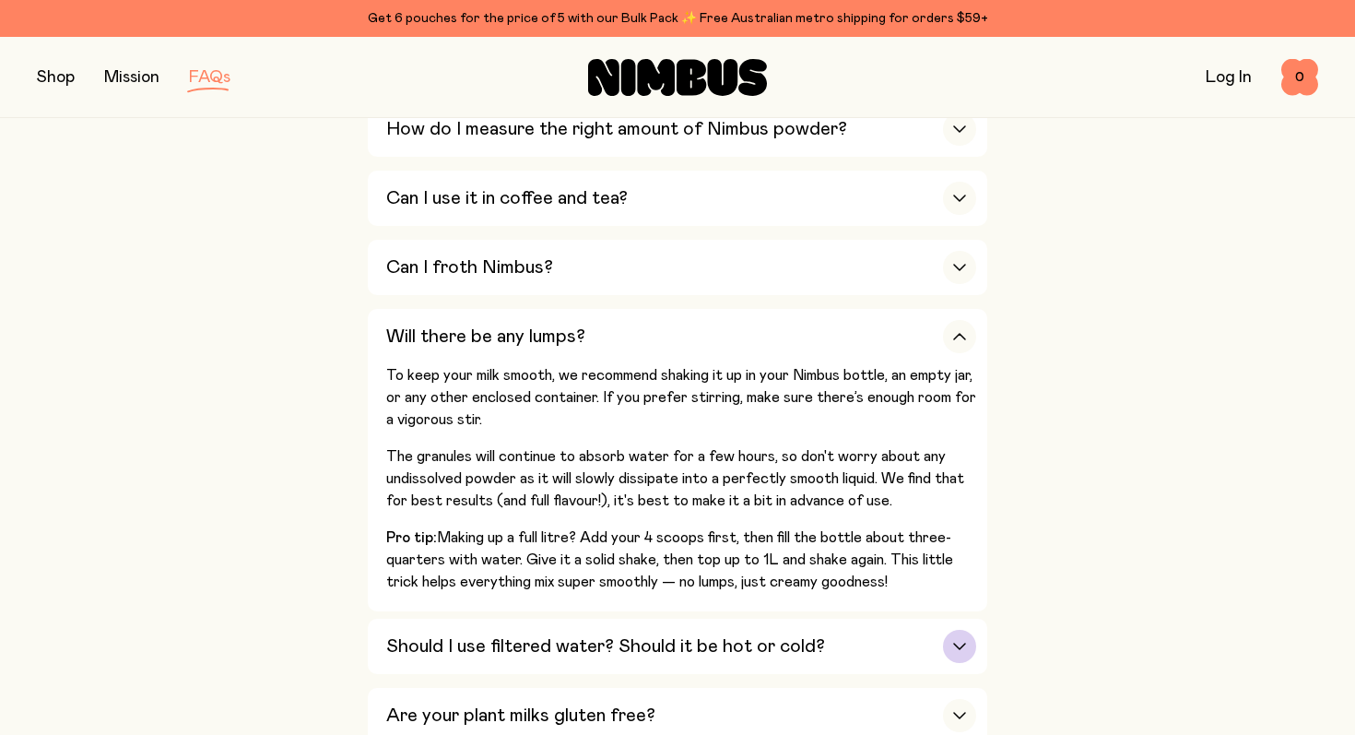
scroll to position [755, 0]
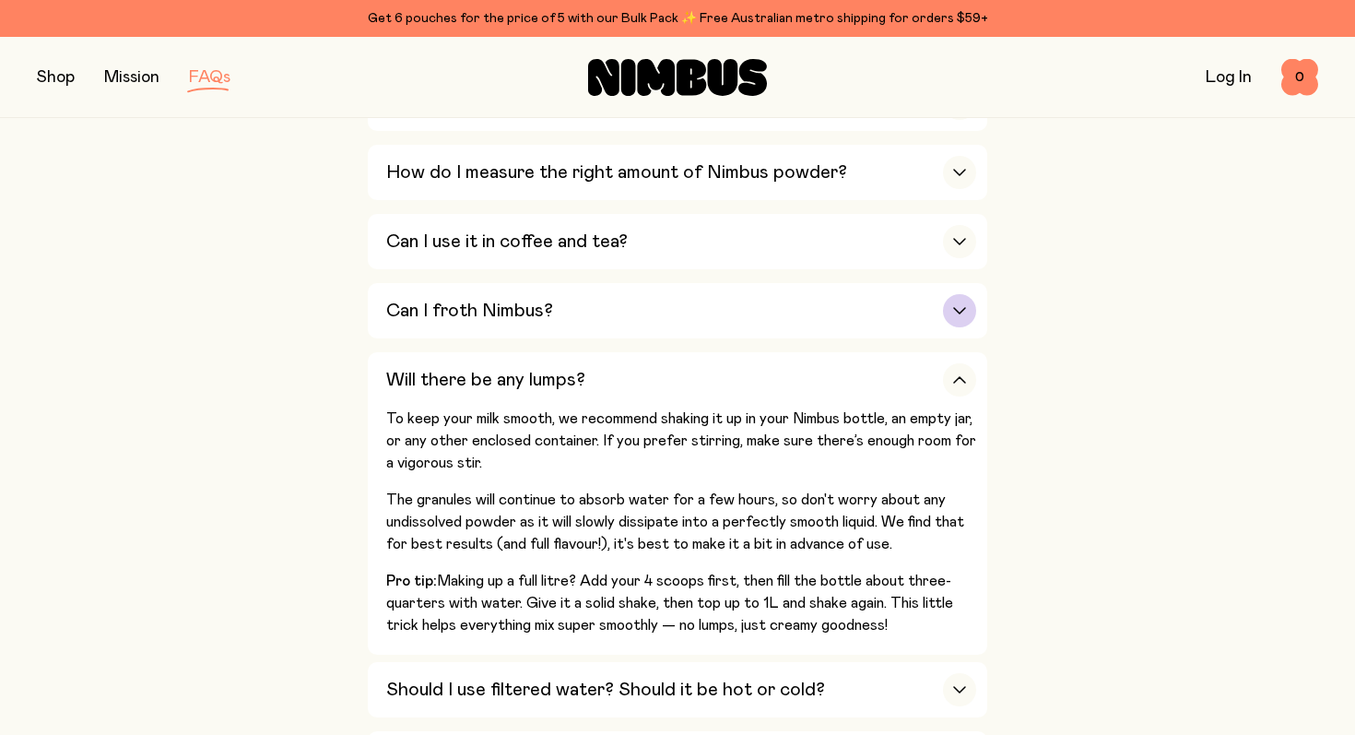
click at [707, 288] on div "Can I froth Nimbus?" at bounding box center [681, 310] width 590 height 55
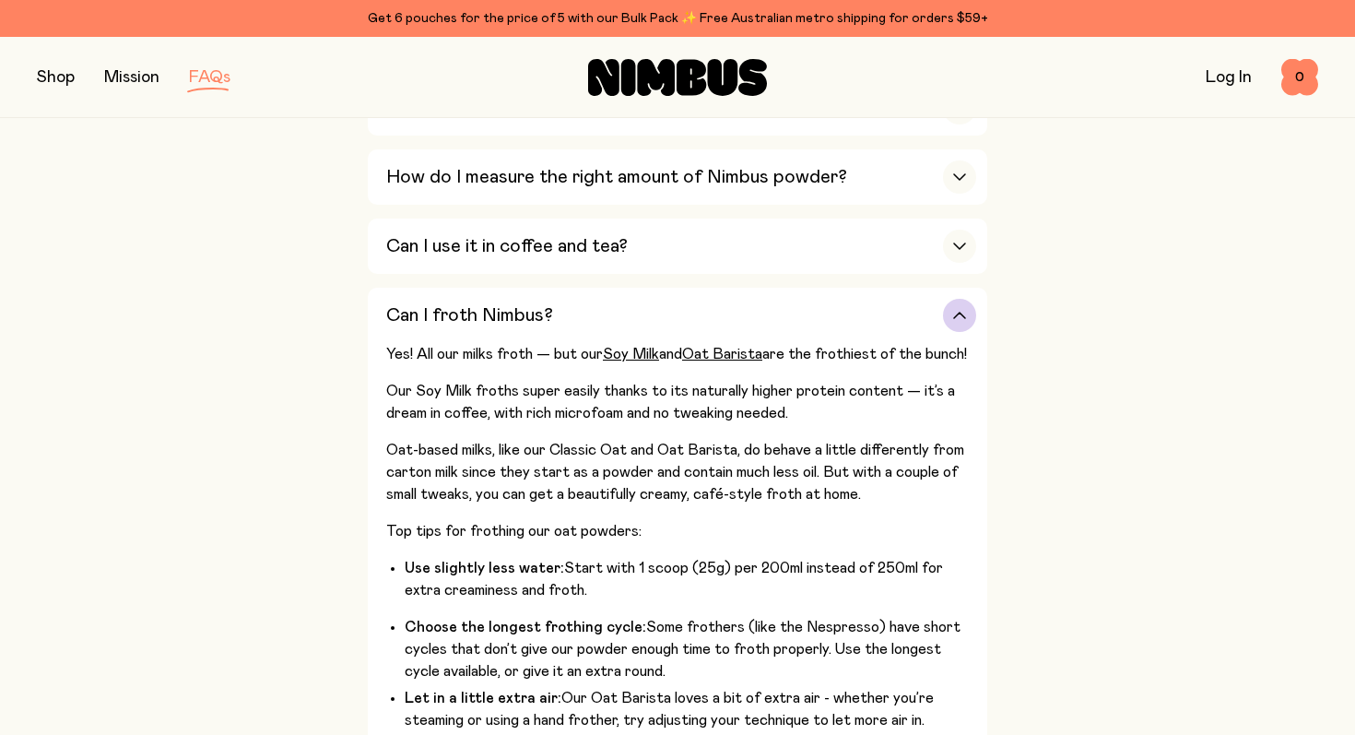
scroll to position [666, 0]
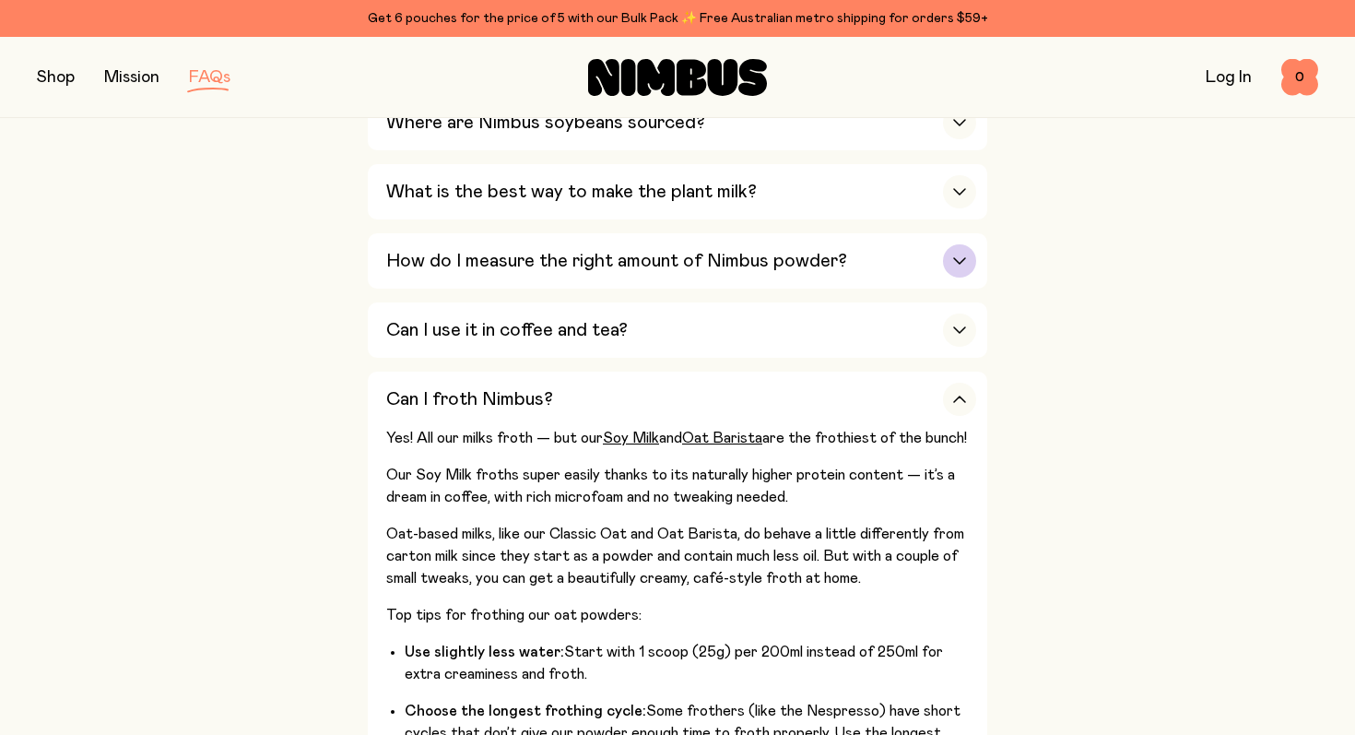
click at [729, 265] on h3 "How do I measure the right amount of Nimbus powder?" at bounding box center [616, 261] width 461 height 22
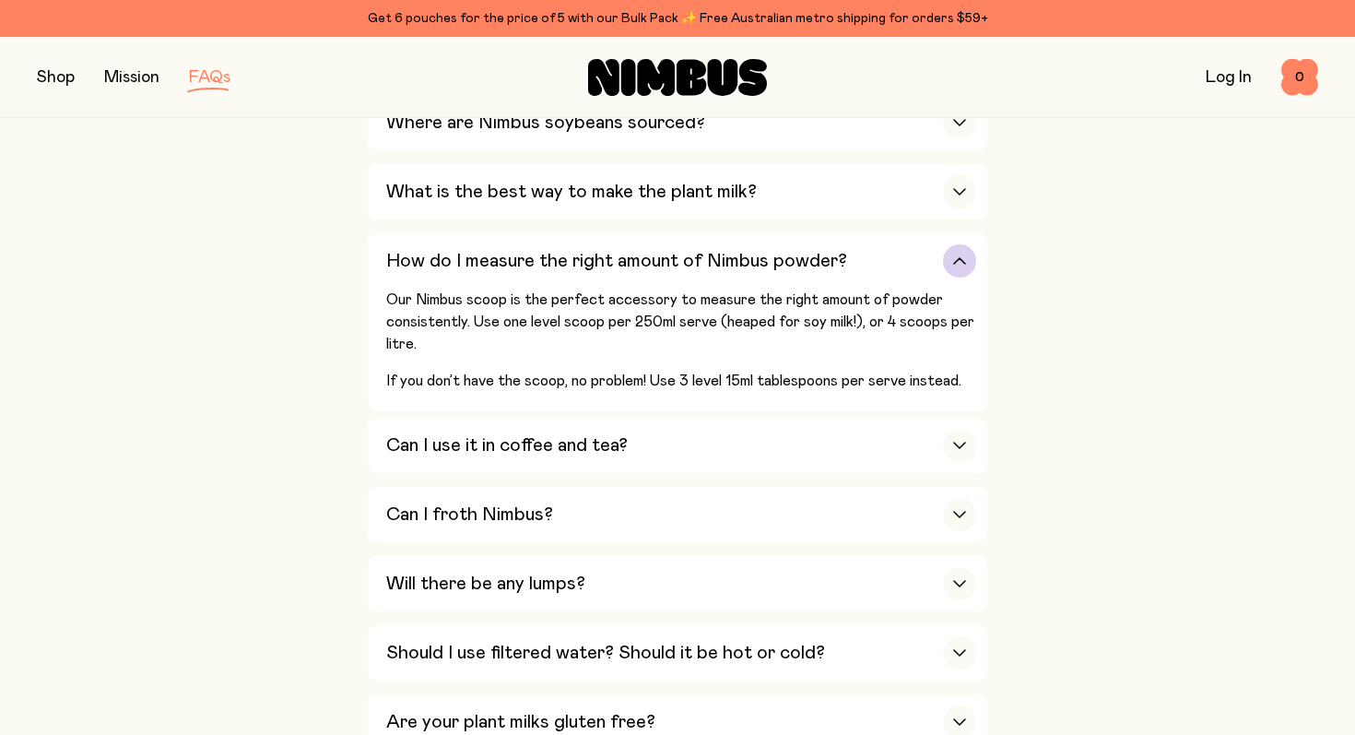
click at [728, 261] on h3 "How do I measure the right amount of Nimbus powder?" at bounding box center [616, 261] width 461 height 22
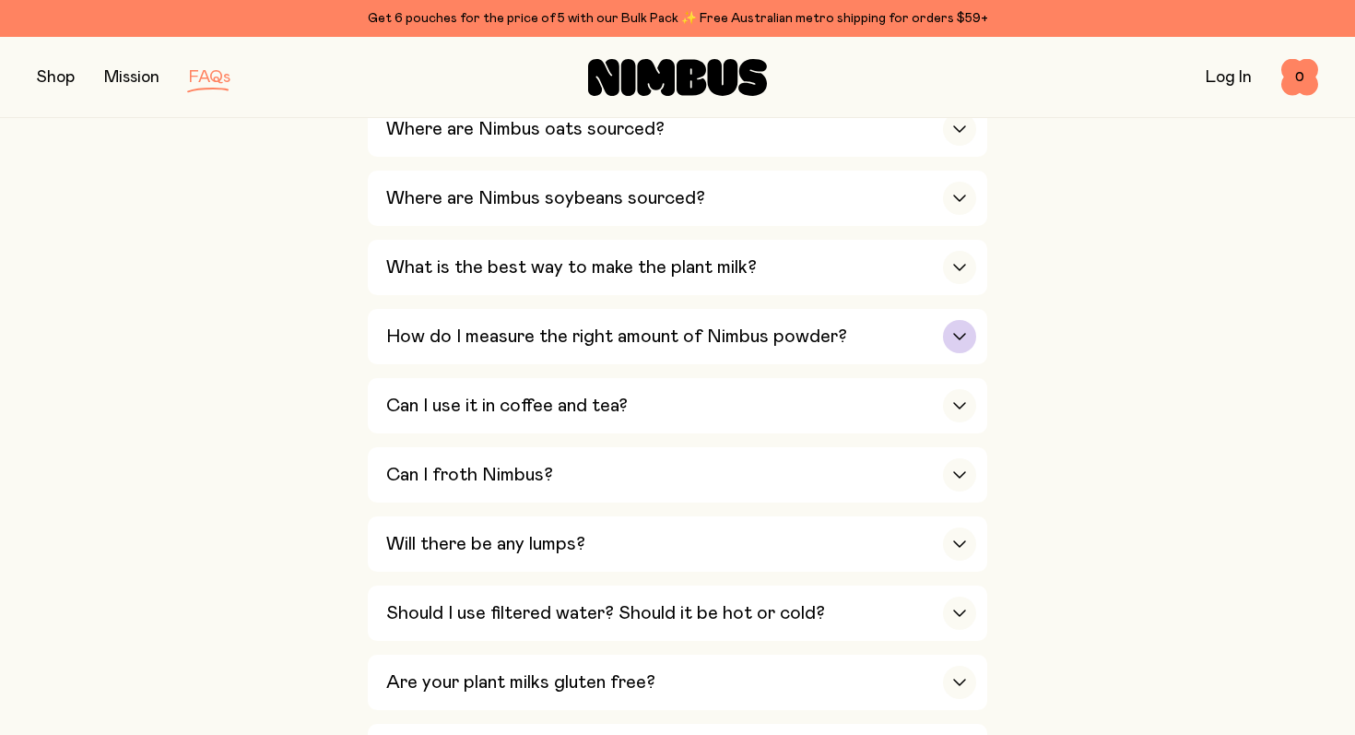
scroll to position [567, 0]
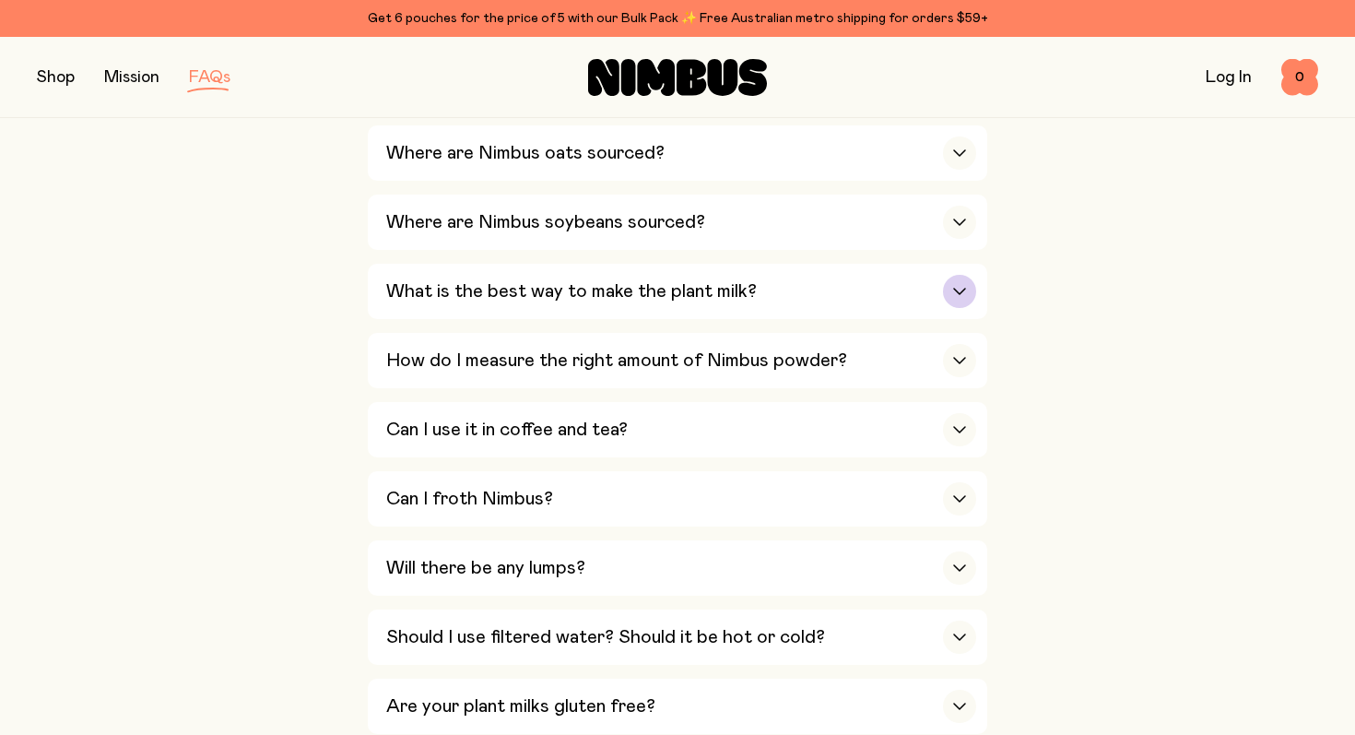
click at [732, 283] on h3 "What is the best way to make the plant milk?" at bounding box center [571, 291] width 371 height 22
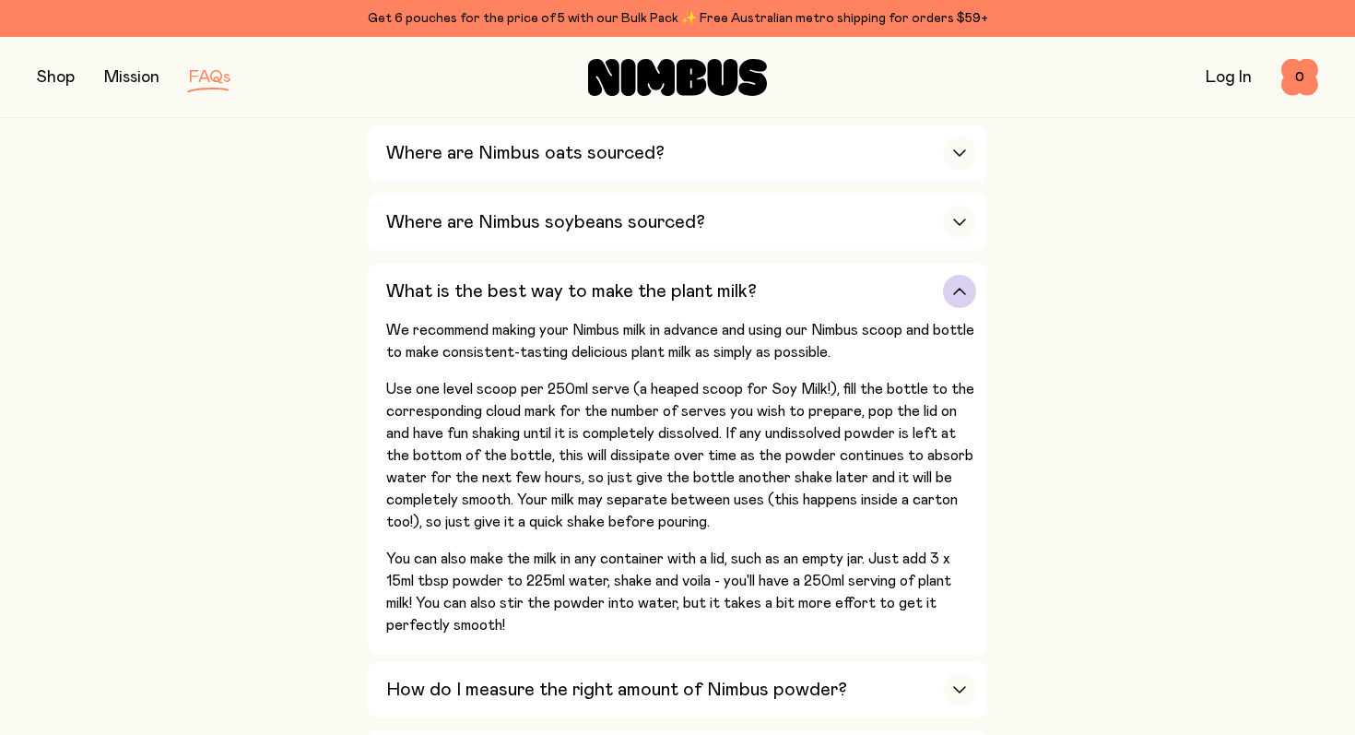
click at [732, 283] on h3 "What is the best way to make the plant milk?" at bounding box center [571, 291] width 371 height 22
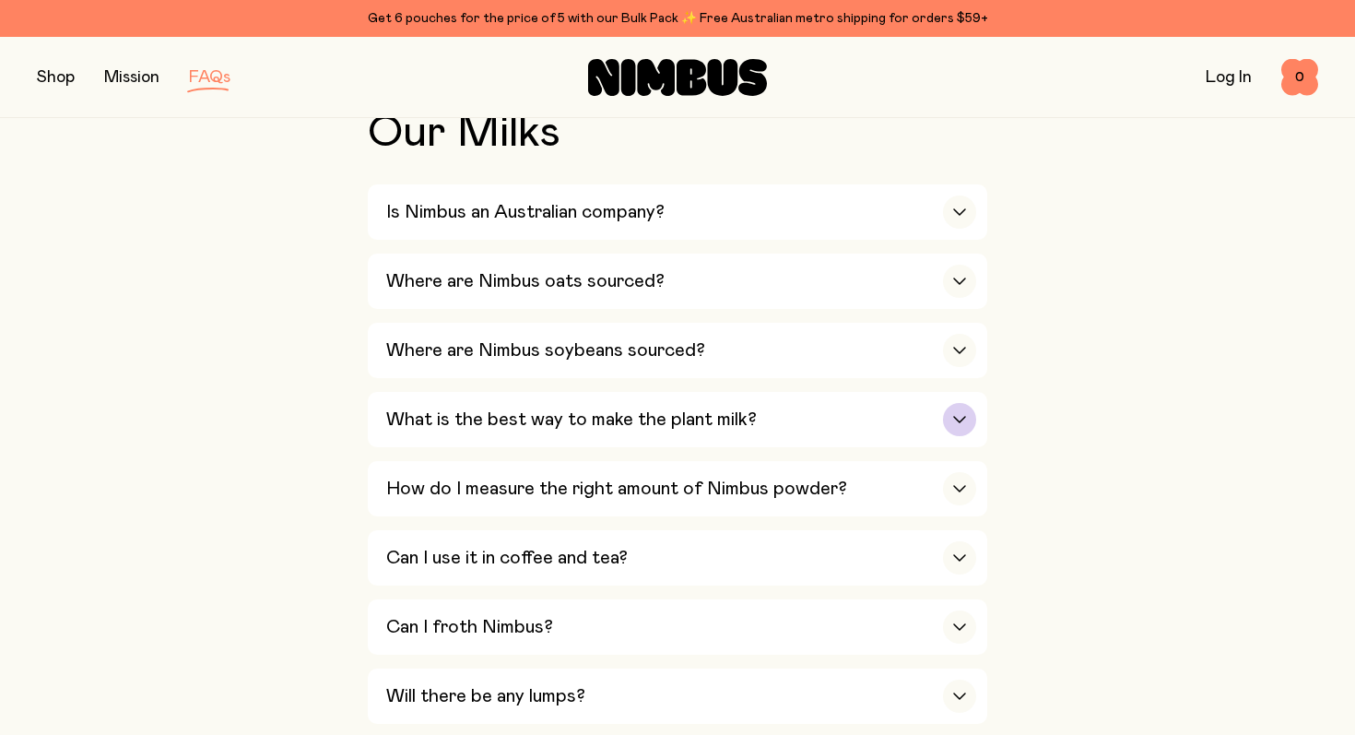
scroll to position [437, 0]
click at [706, 336] on div "Where are Nimbus soybeans sourced?" at bounding box center [681, 351] width 590 height 55
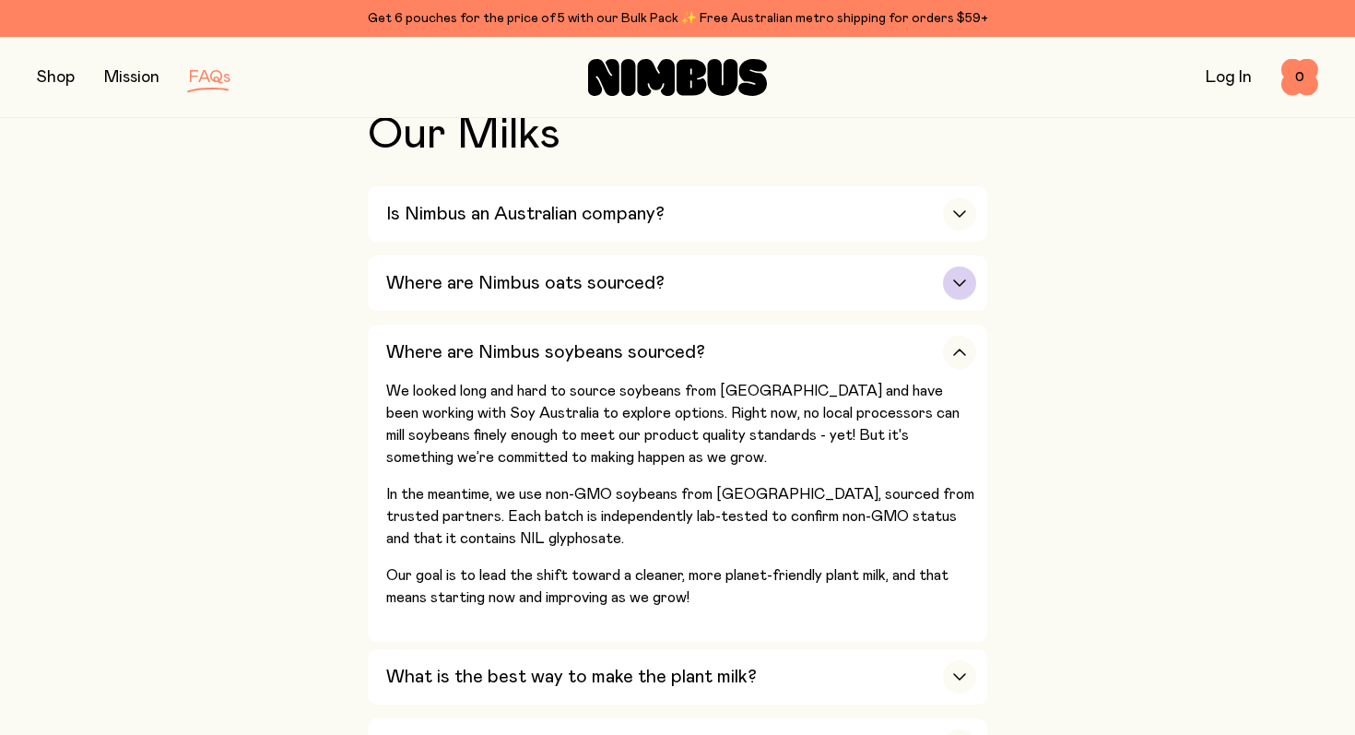
click at [670, 304] on div "Where are Nimbus oats sourced?" at bounding box center [681, 282] width 590 height 55
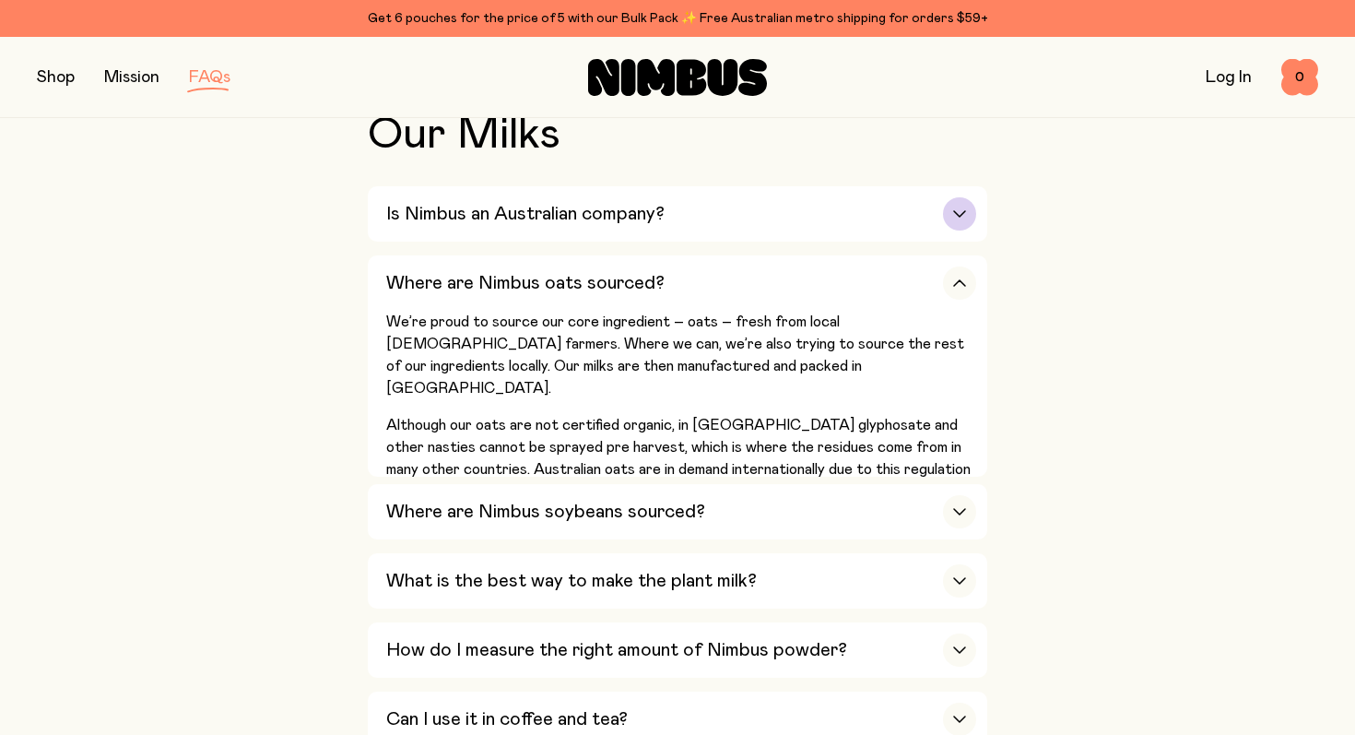
click at [670, 214] on div "Is Nimbus an Australian company?" at bounding box center [681, 213] width 590 height 55
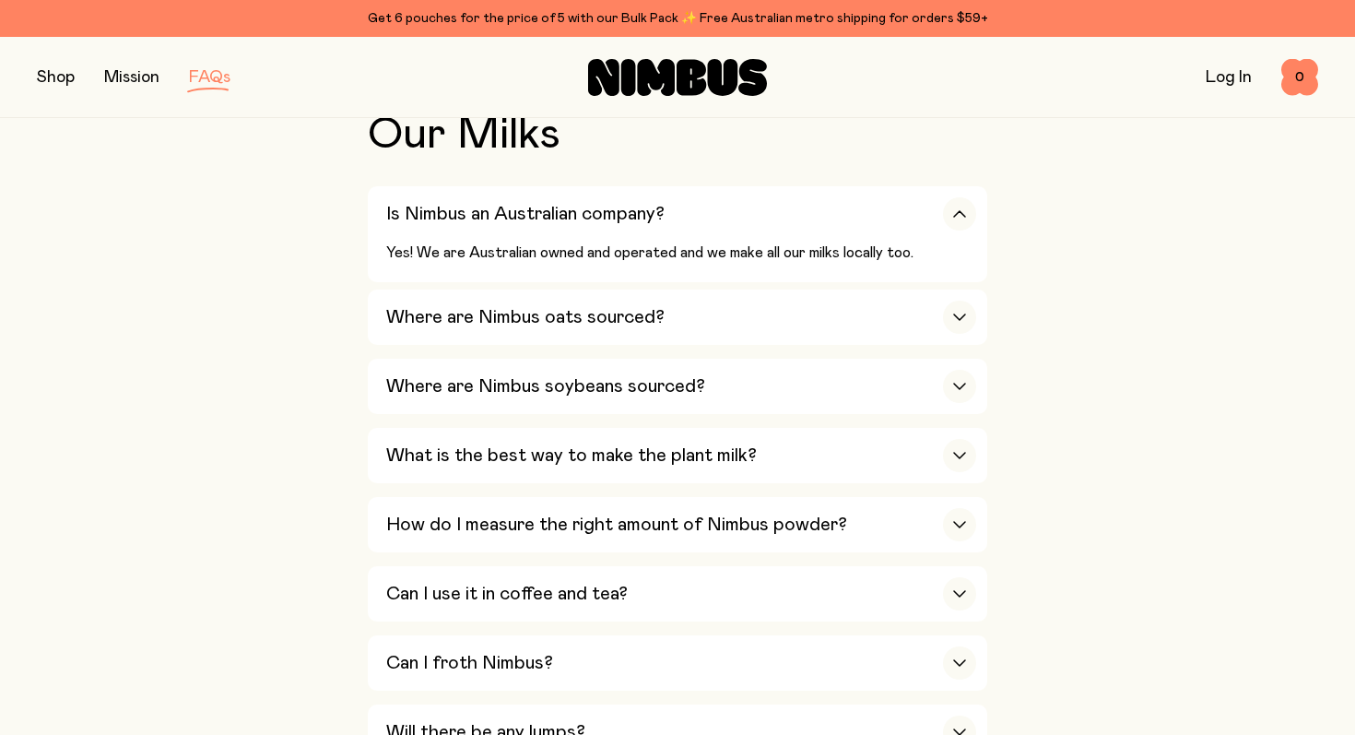
scroll to position [0, 0]
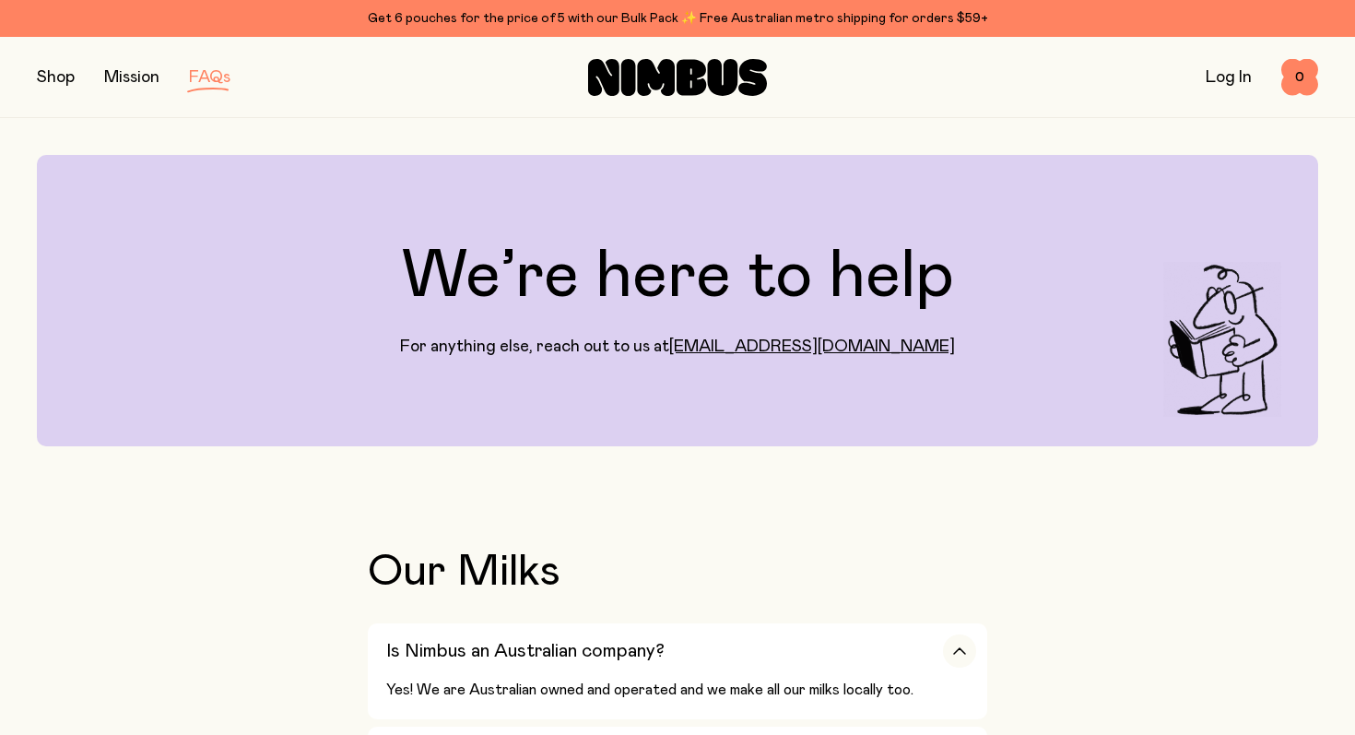
click at [65, 65] on button "button" at bounding box center [56, 78] width 38 height 26
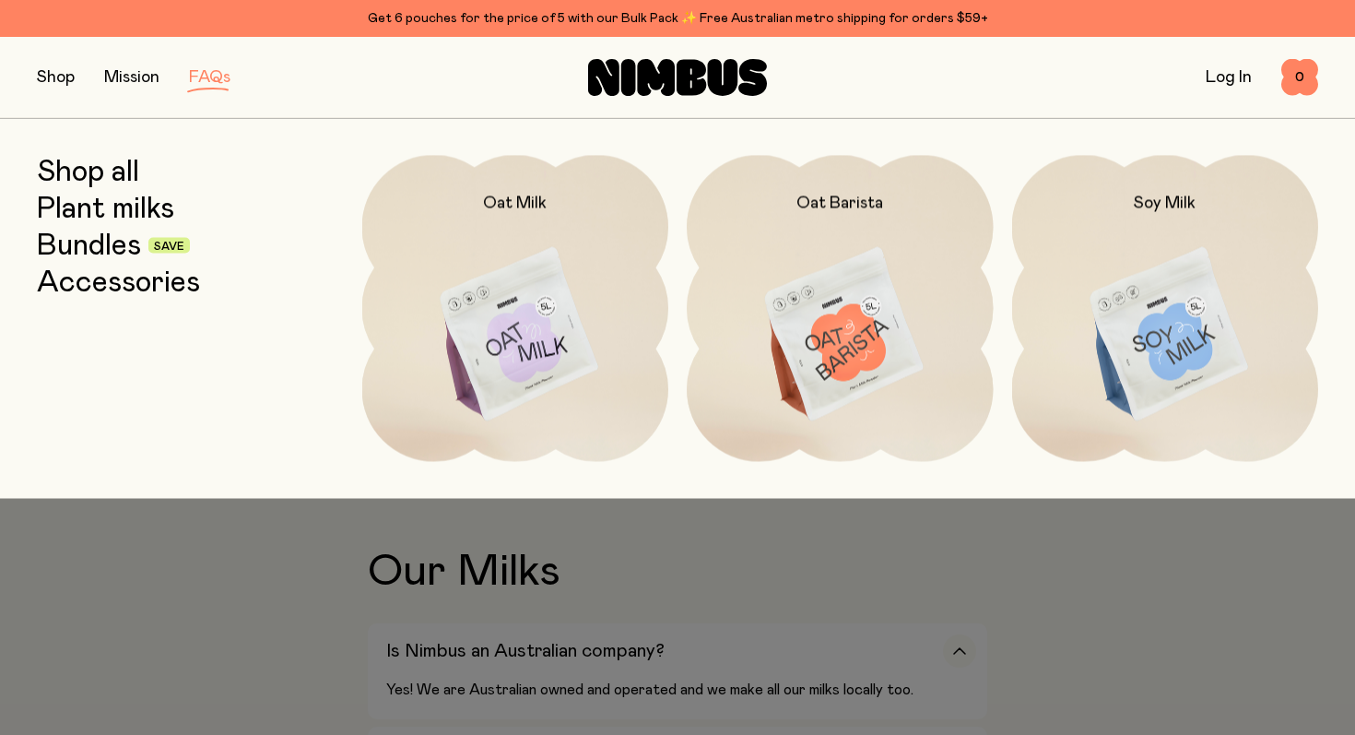
click at [90, 239] on link "Bundles" at bounding box center [89, 245] width 104 height 33
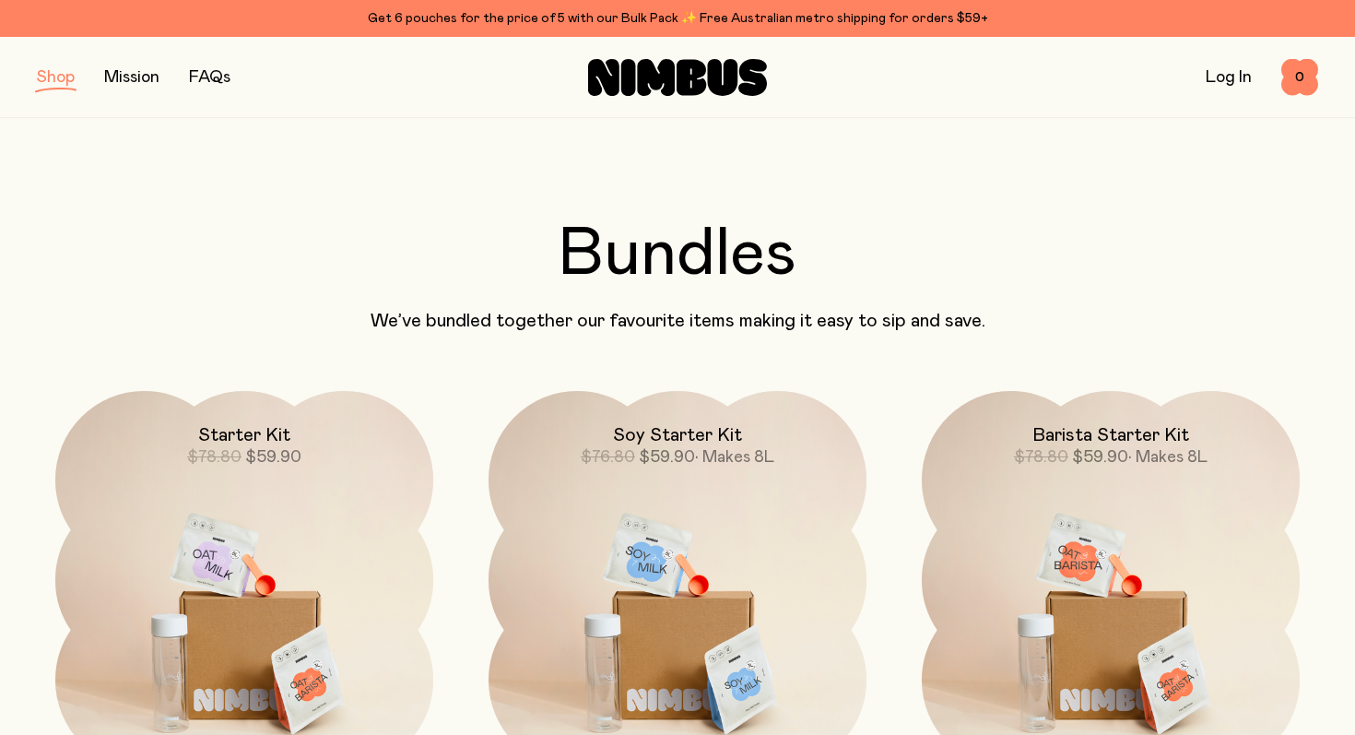
click at [68, 65] on button "button" at bounding box center [56, 78] width 38 height 26
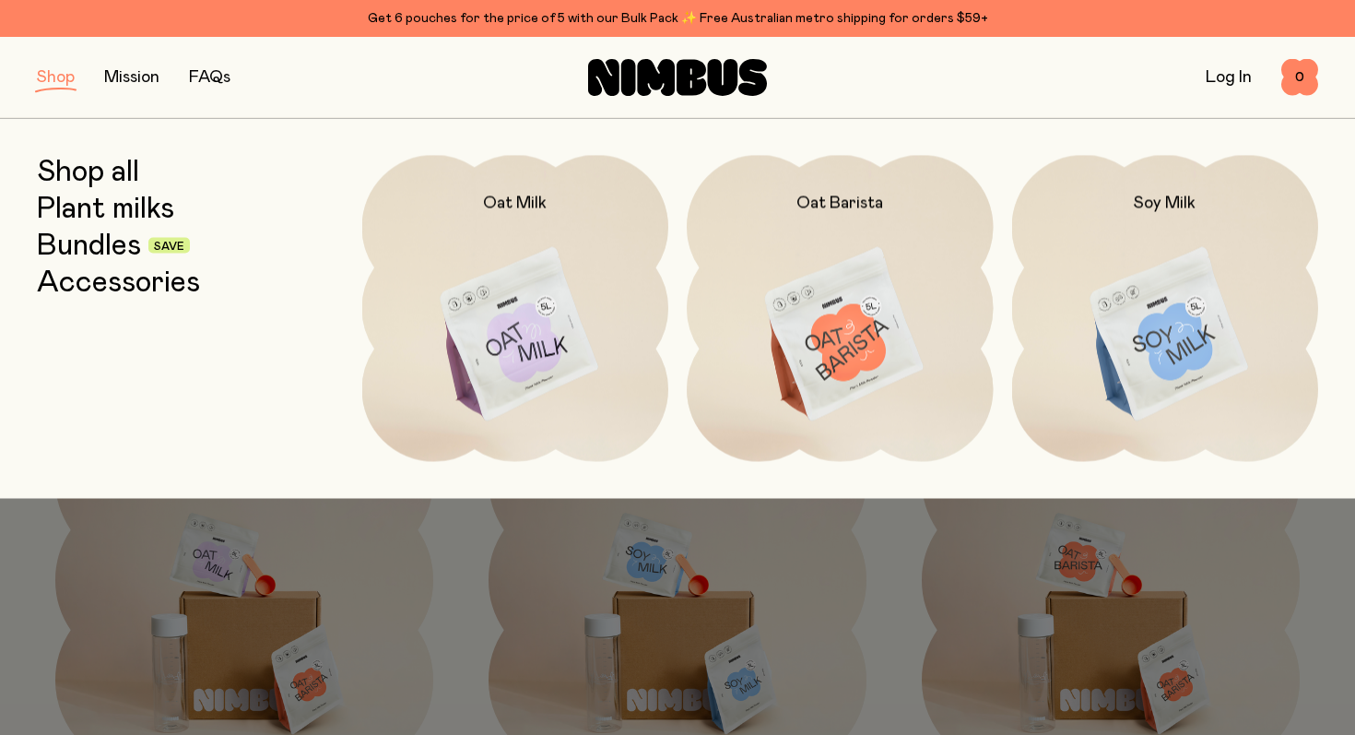
click at [115, 198] on link "Plant milks" at bounding box center [105, 208] width 137 height 33
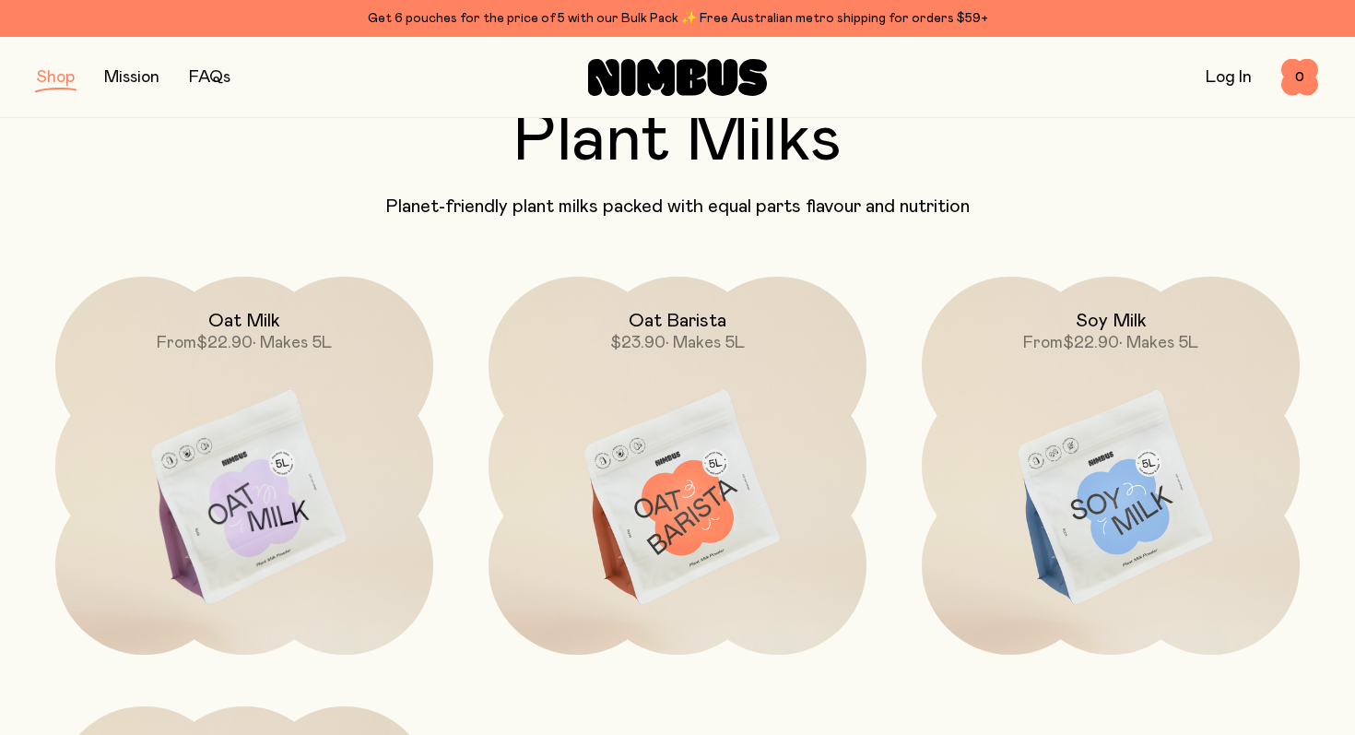
scroll to position [67, 0]
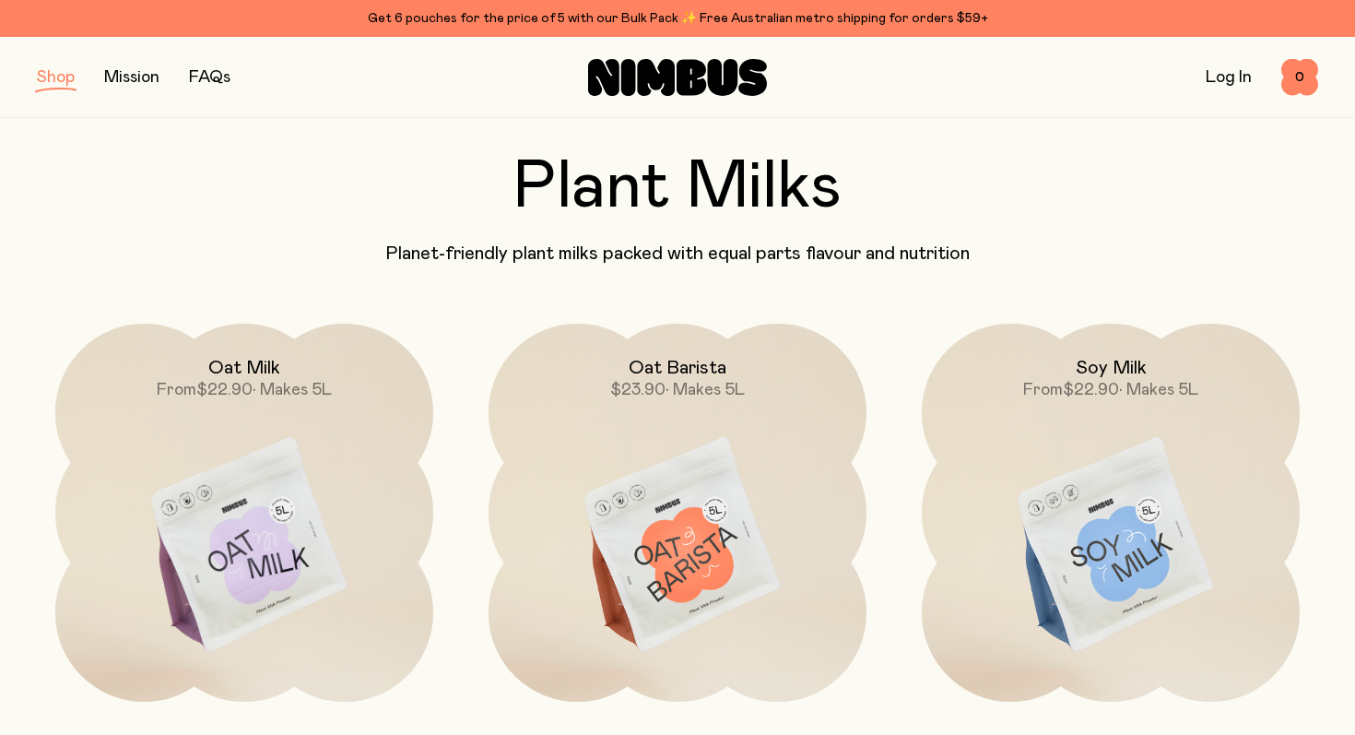
click at [627, 17] on div "Get 6 pouches for the price of 5 with our Bulk Pack ✨ Free Australian metro shi…" at bounding box center [677, 18] width 1281 height 22
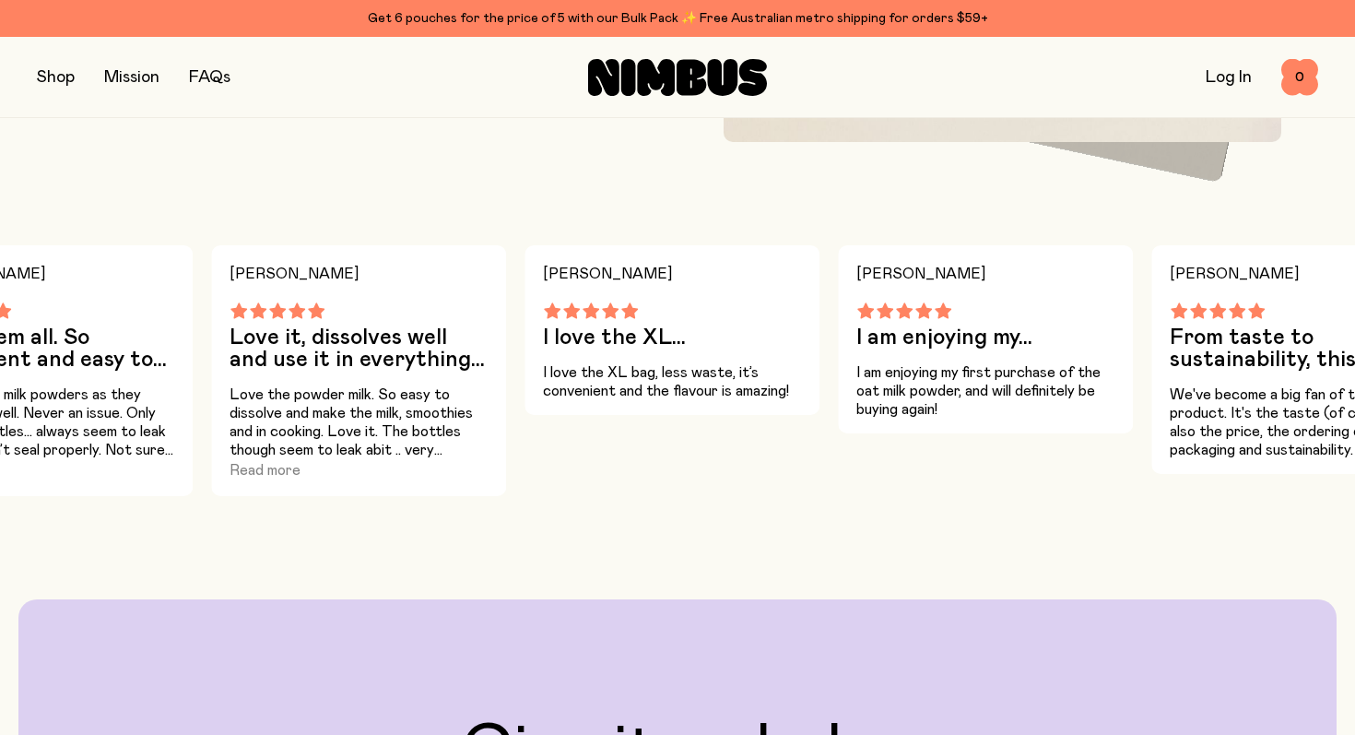
scroll to position [1280, 0]
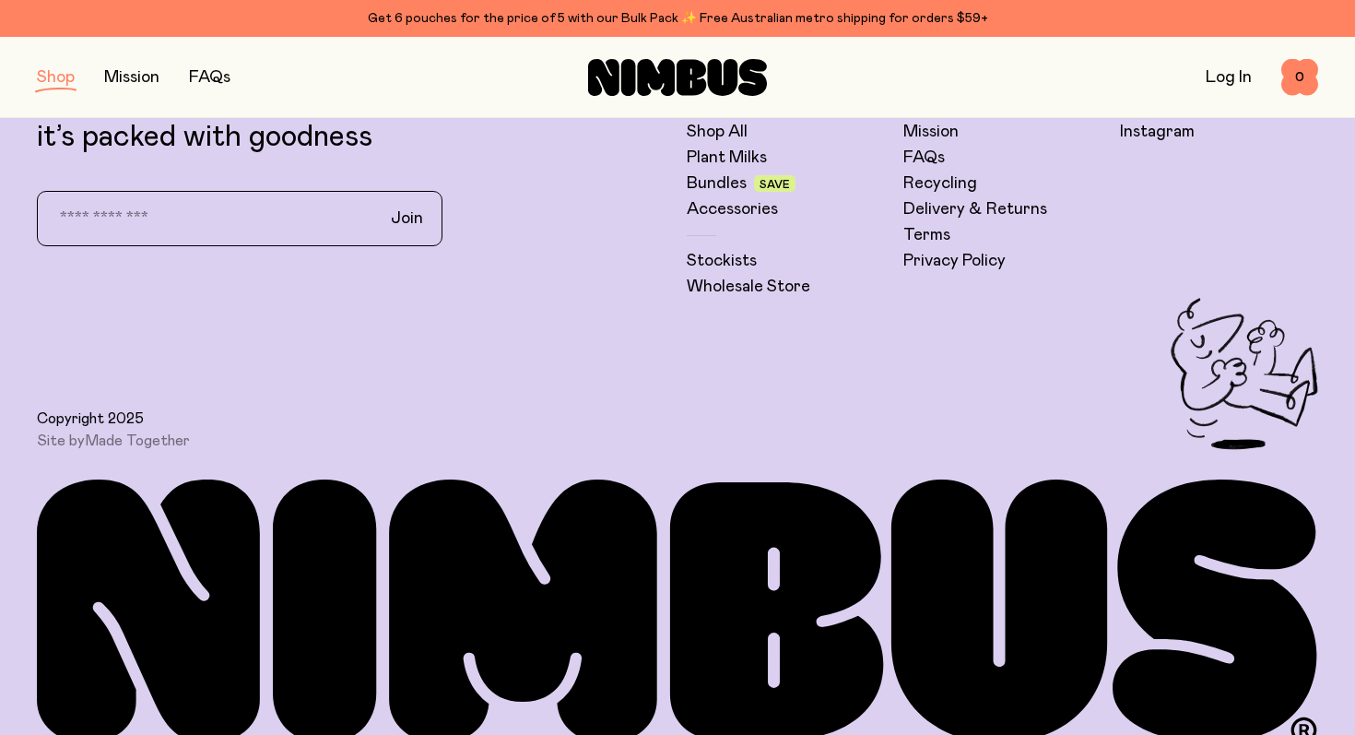
scroll to position [67, 0]
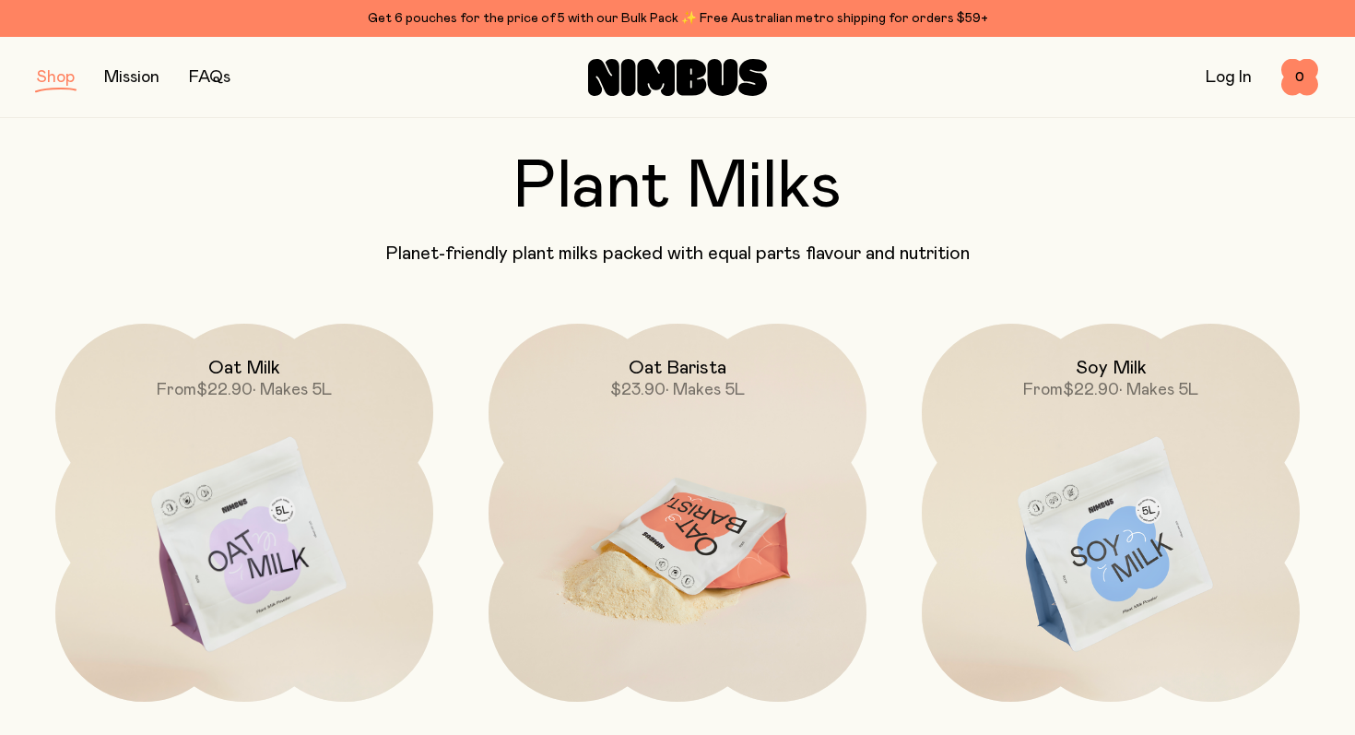
click at [593, 446] on img at bounding box center [678, 546] width 378 height 444
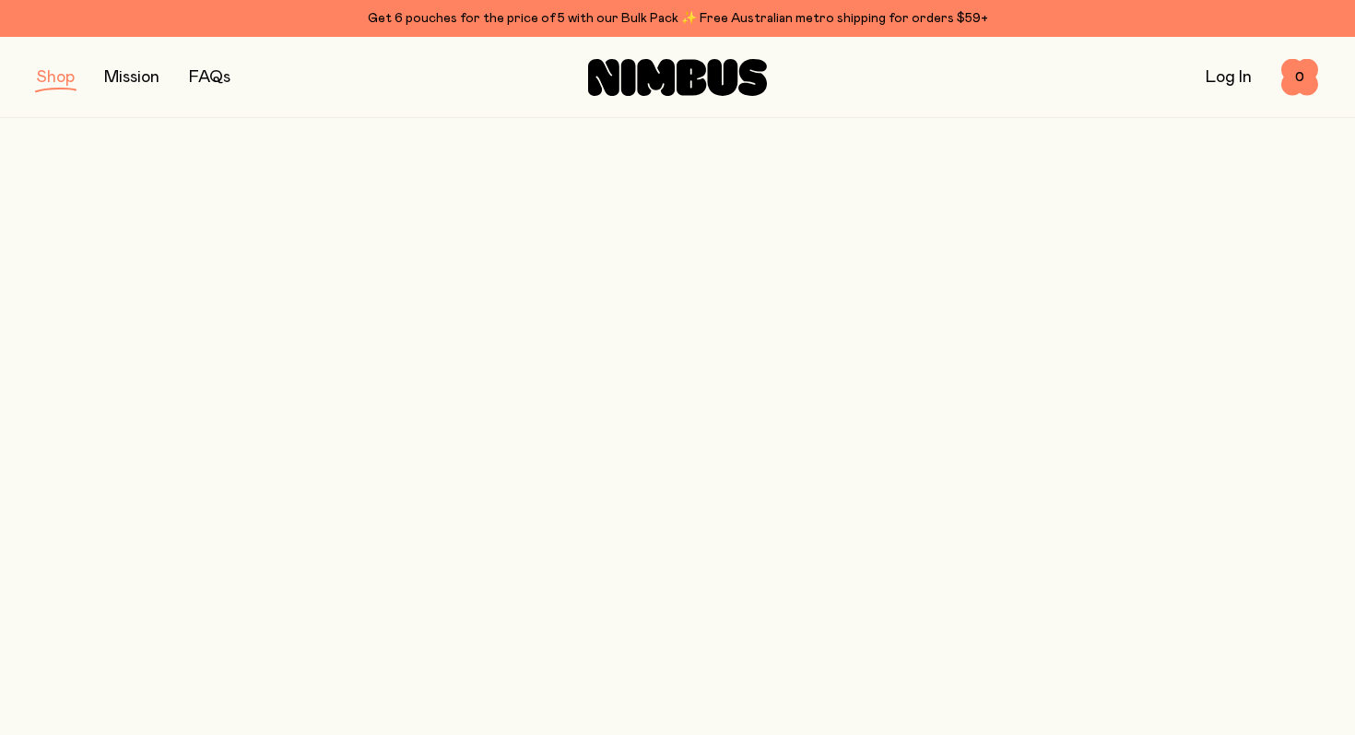
scroll to position [67, 0]
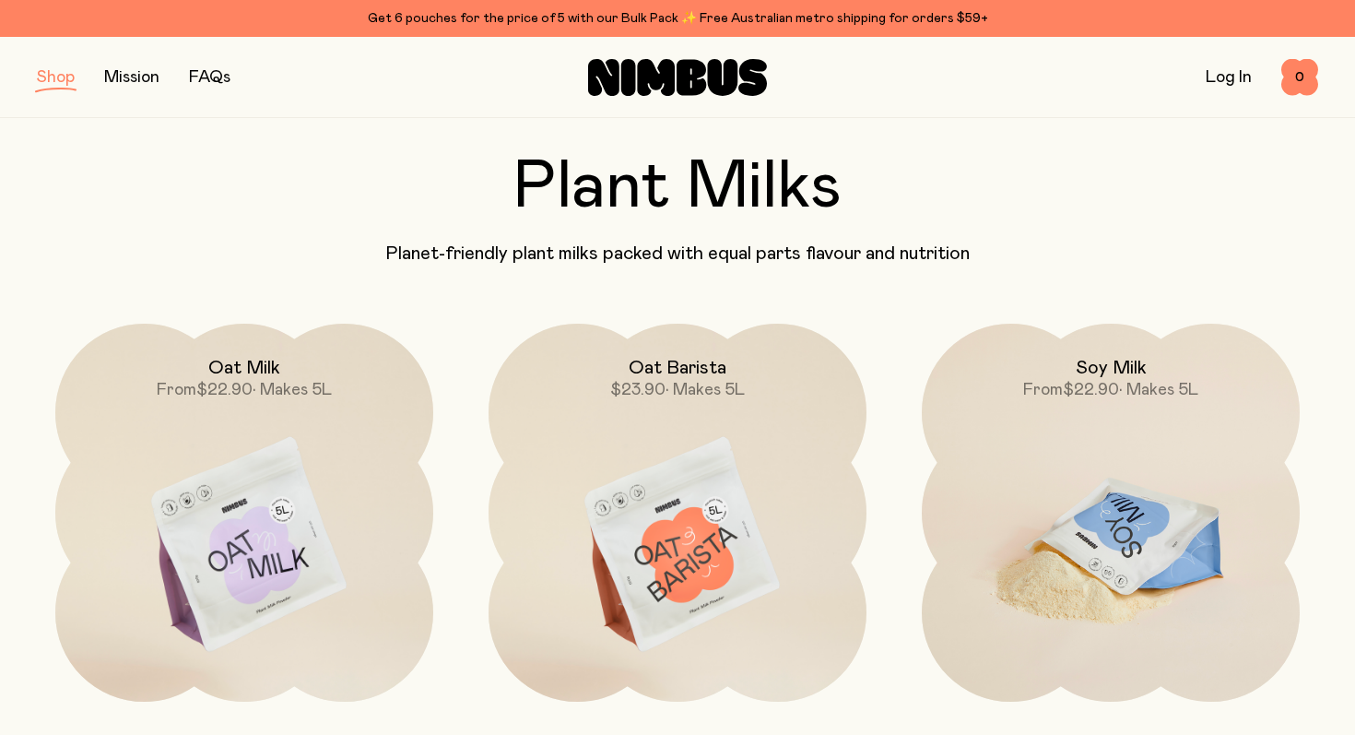
click at [1060, 408] on img at bounding box center [1111, 546] width 378 height 444
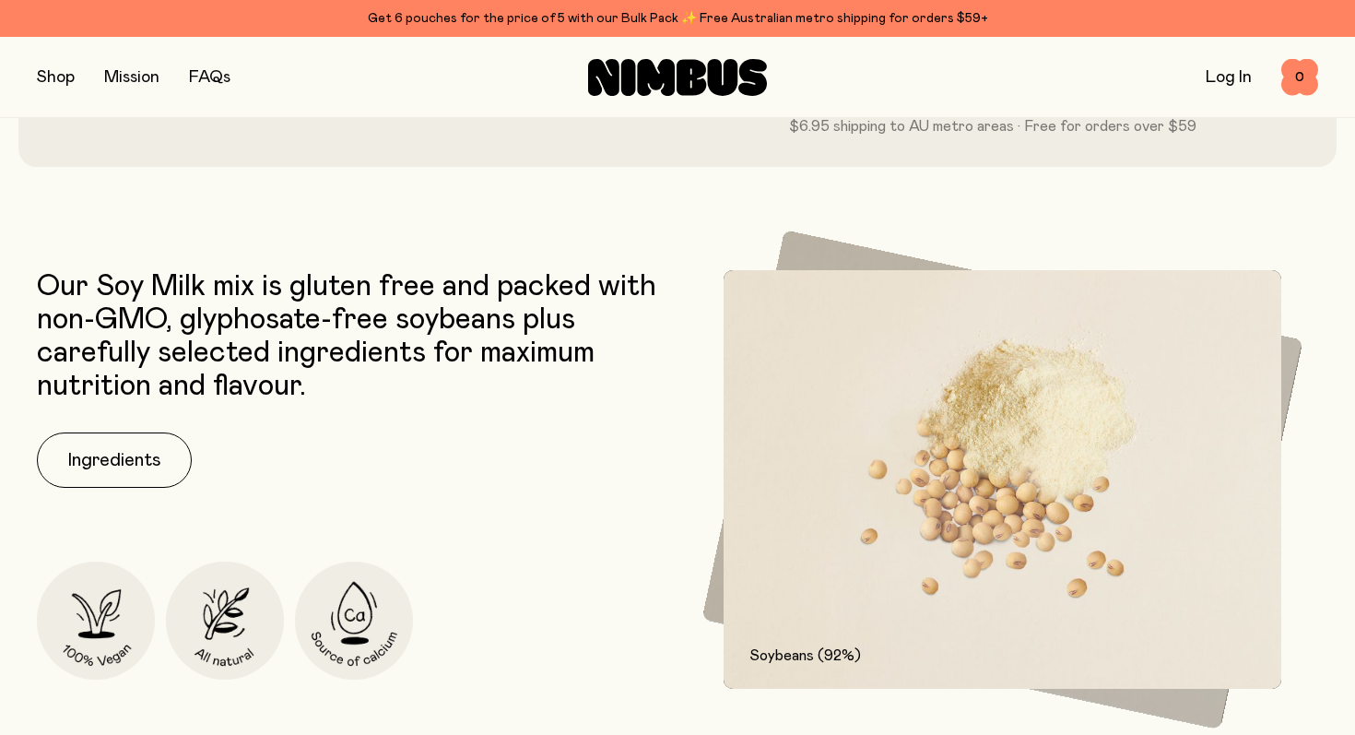
scroll to position [718, 0]
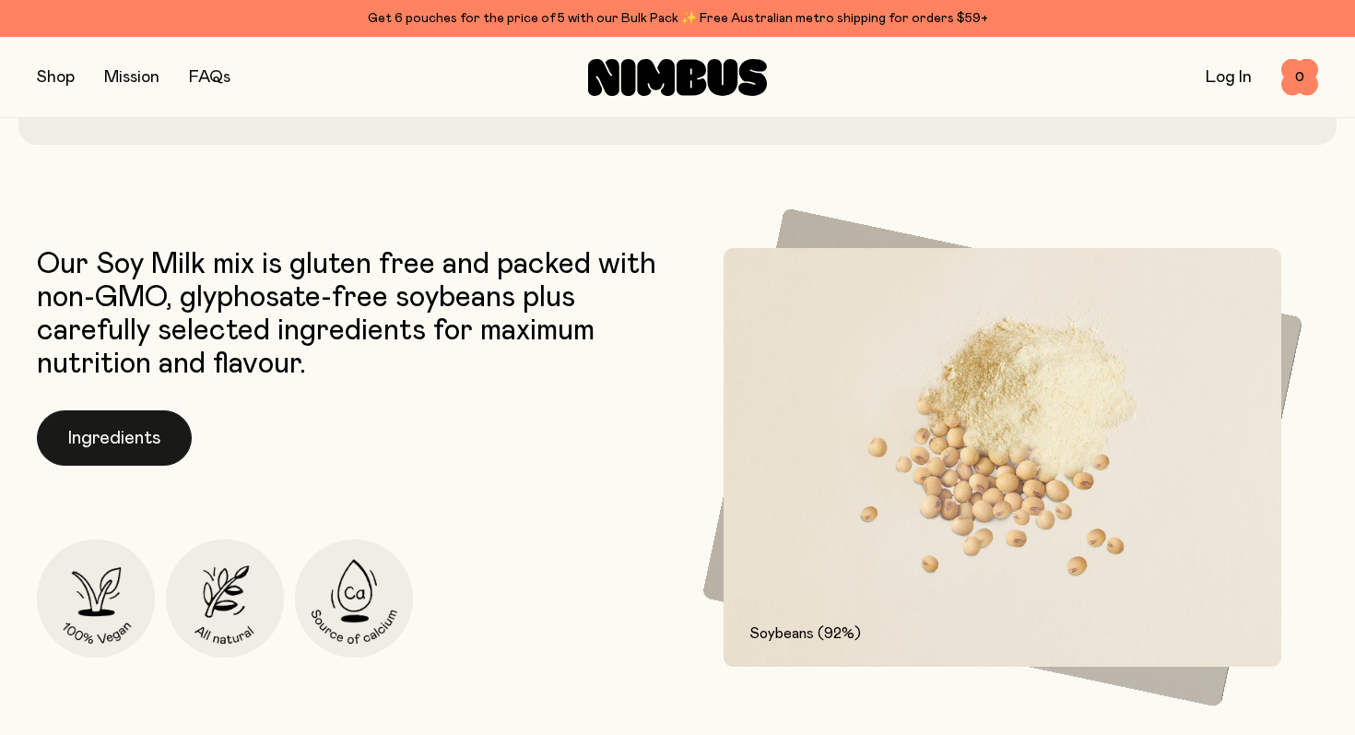
click at [112, 431] on button "Ingredients" at bounding box center [114, 437] width 155 height 55
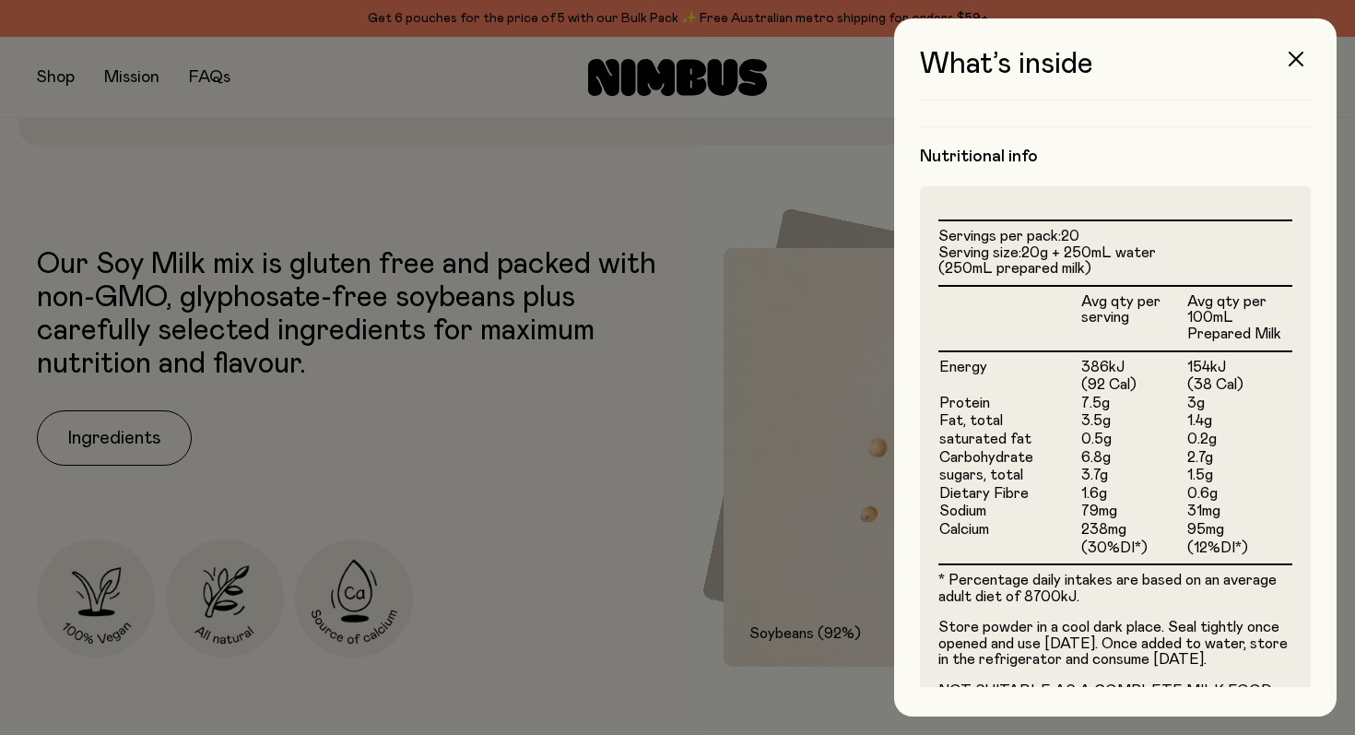
scroll to position [459, 0]
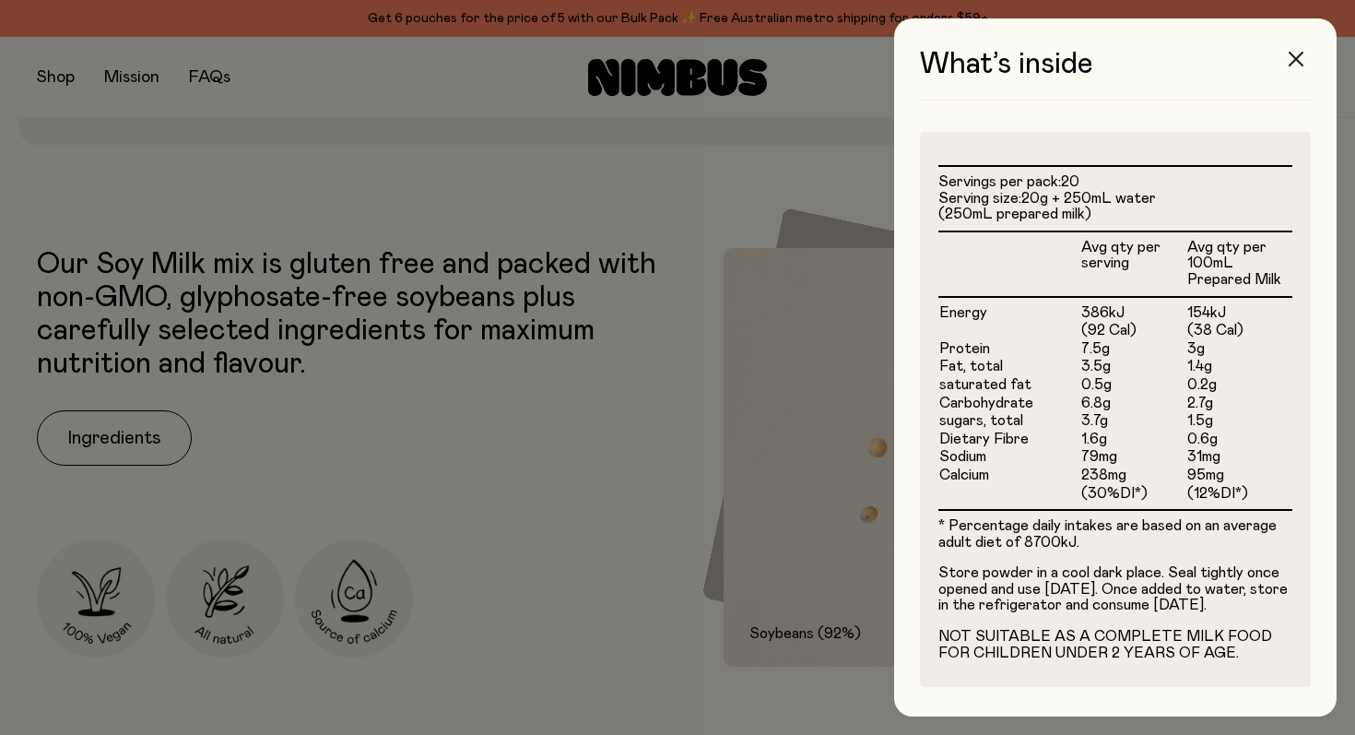
click at [1300, 53] on icon "button" at bounding box center [1296, 59] width 15 height 15
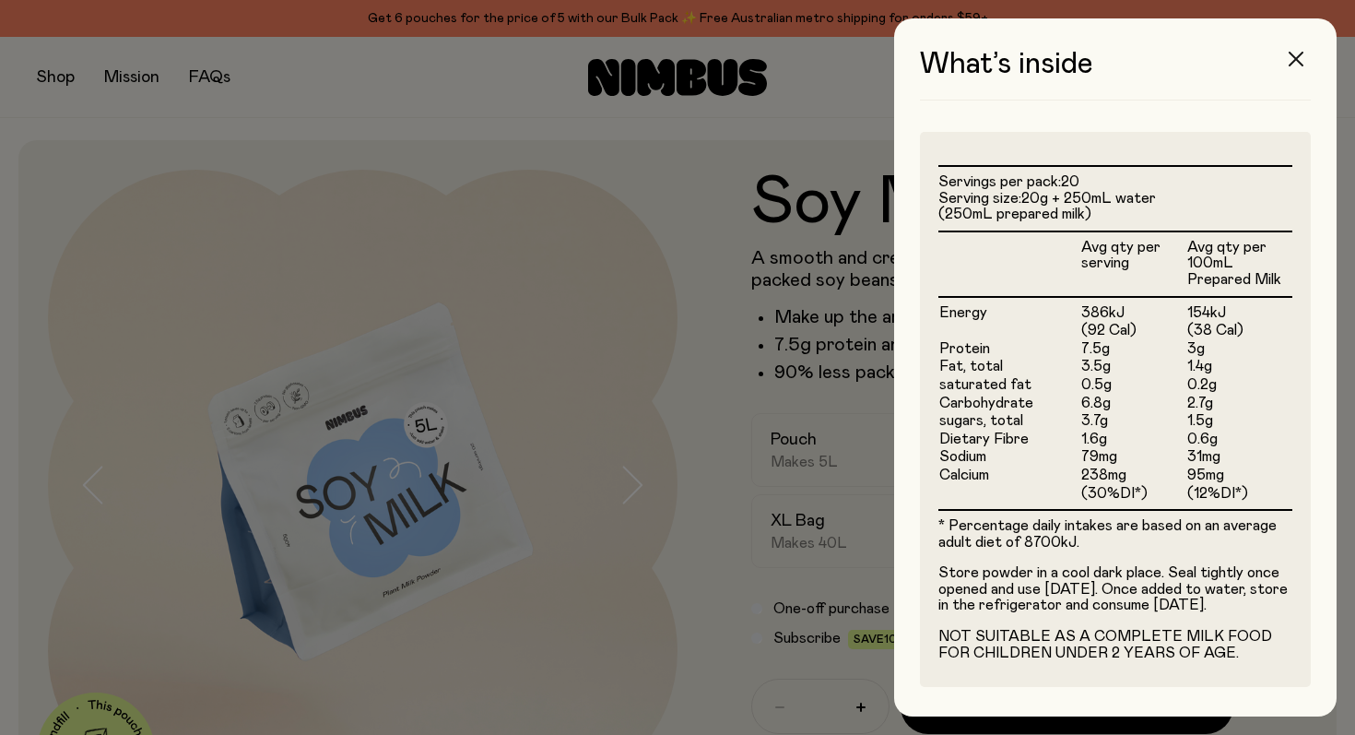
scroll to position [718, 0]
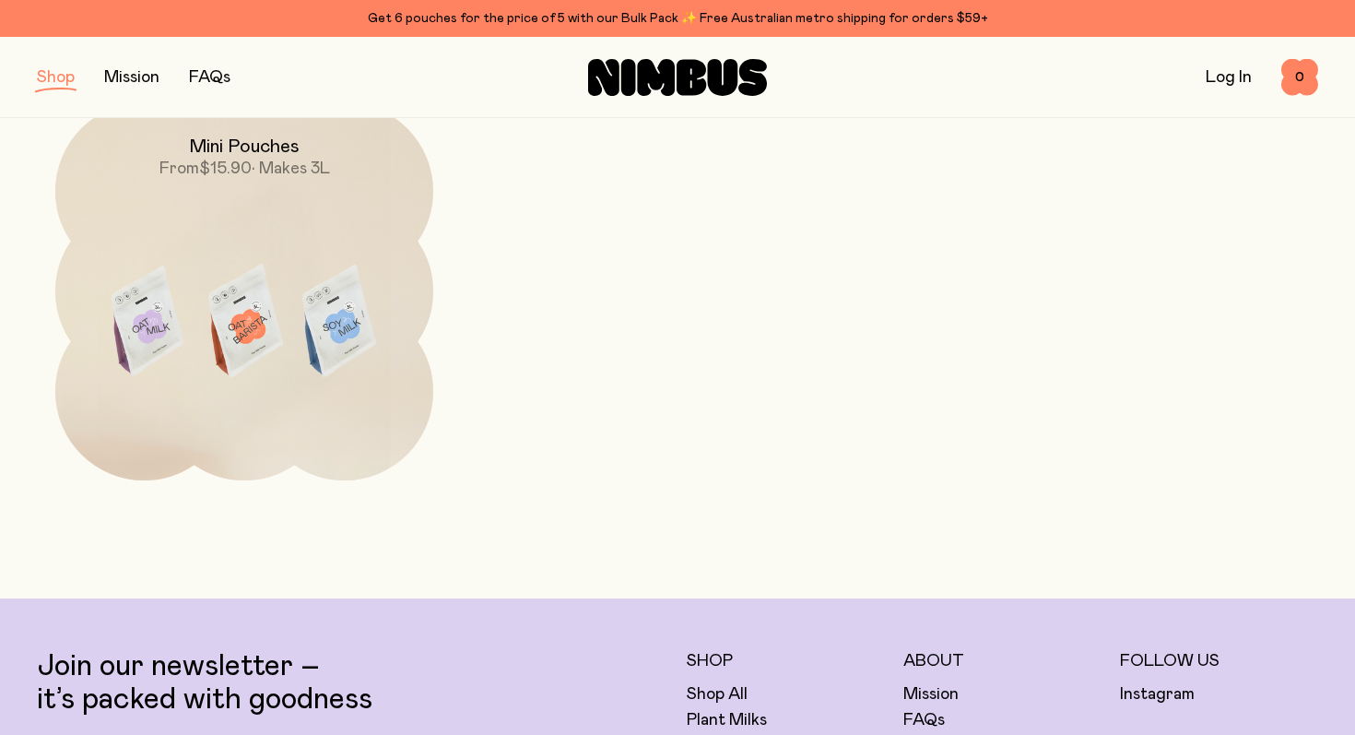
scroll to position [67, 0]
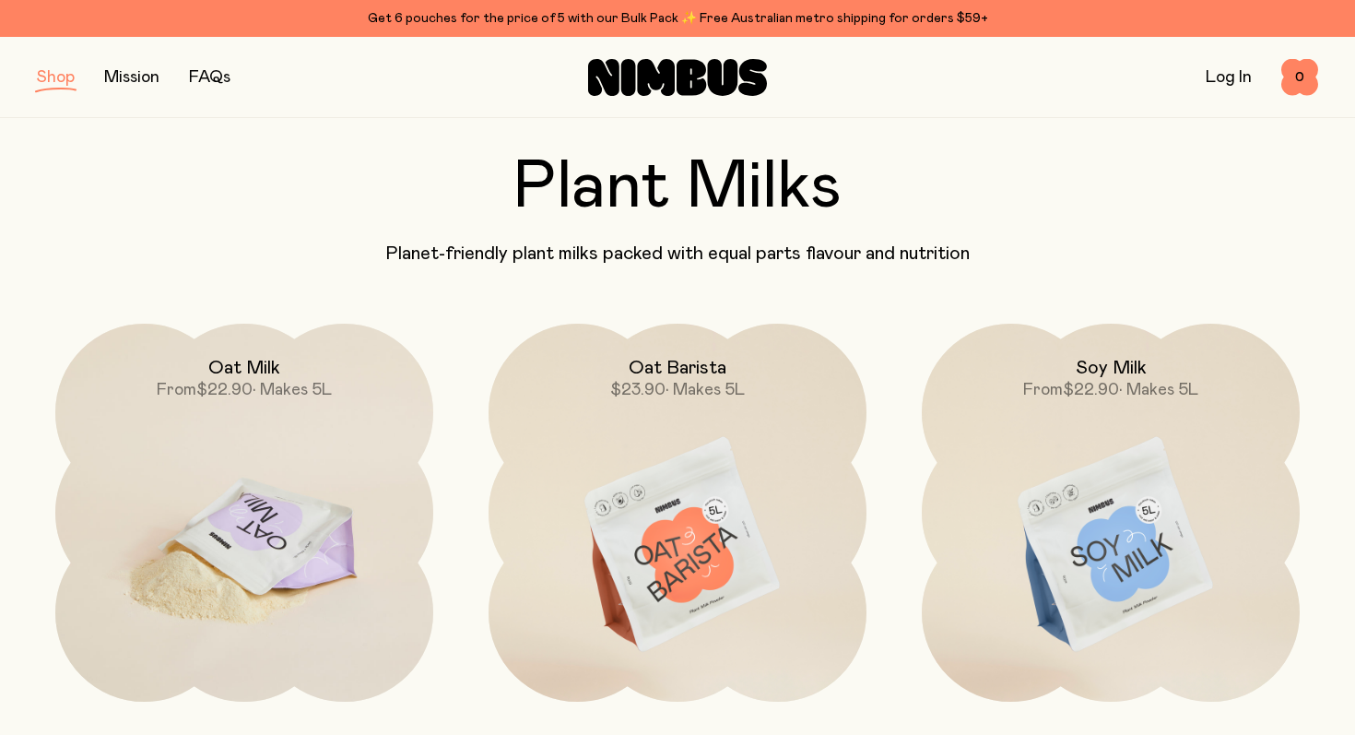
click at [332, 448] on img at bounding box center [244, 546] width 378 height 444
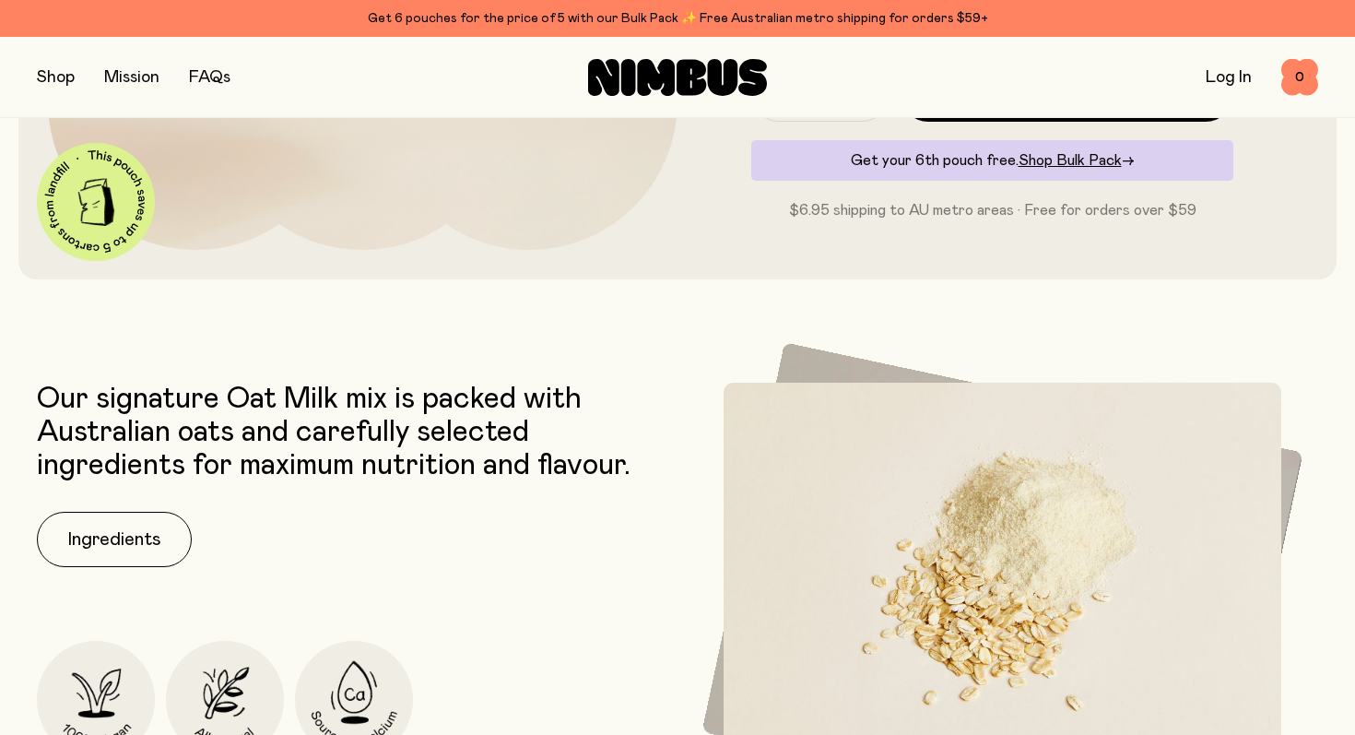
scroll to position [748, 0]
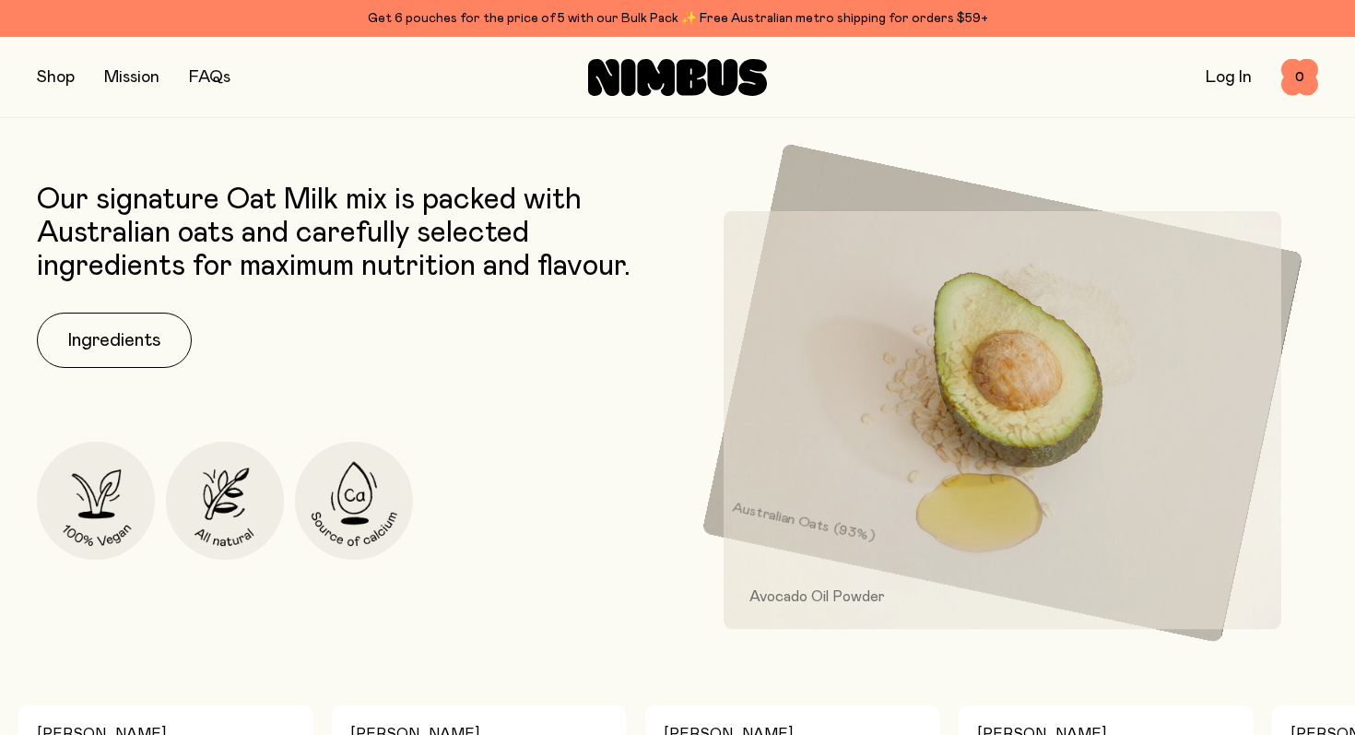
click at [86, 297] on div "Our signature Oat Milk mix is packed with Australian oats and carefully selecte…" at bounding box center [352, 392] width 631 height 418
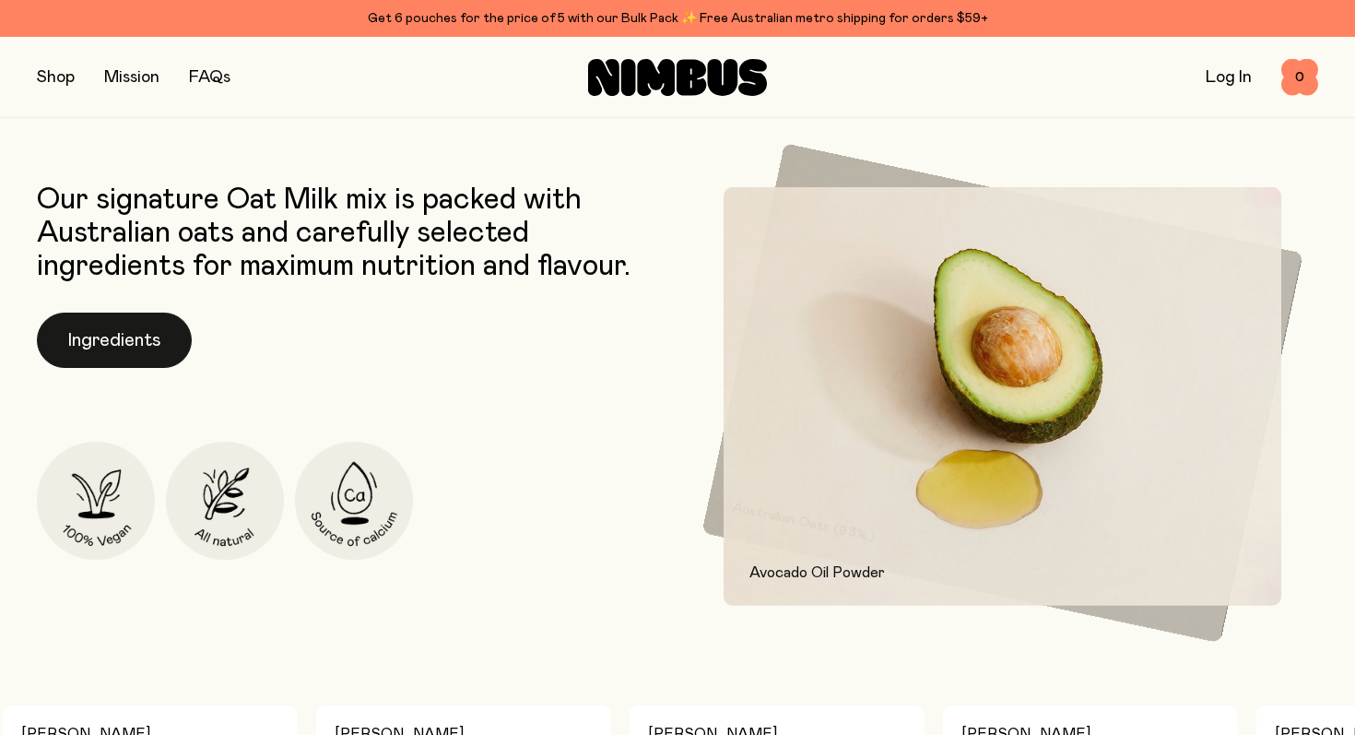
click at [89, 321] on button "Ingredients" at bounding box center [114, 339] width 155 height 55
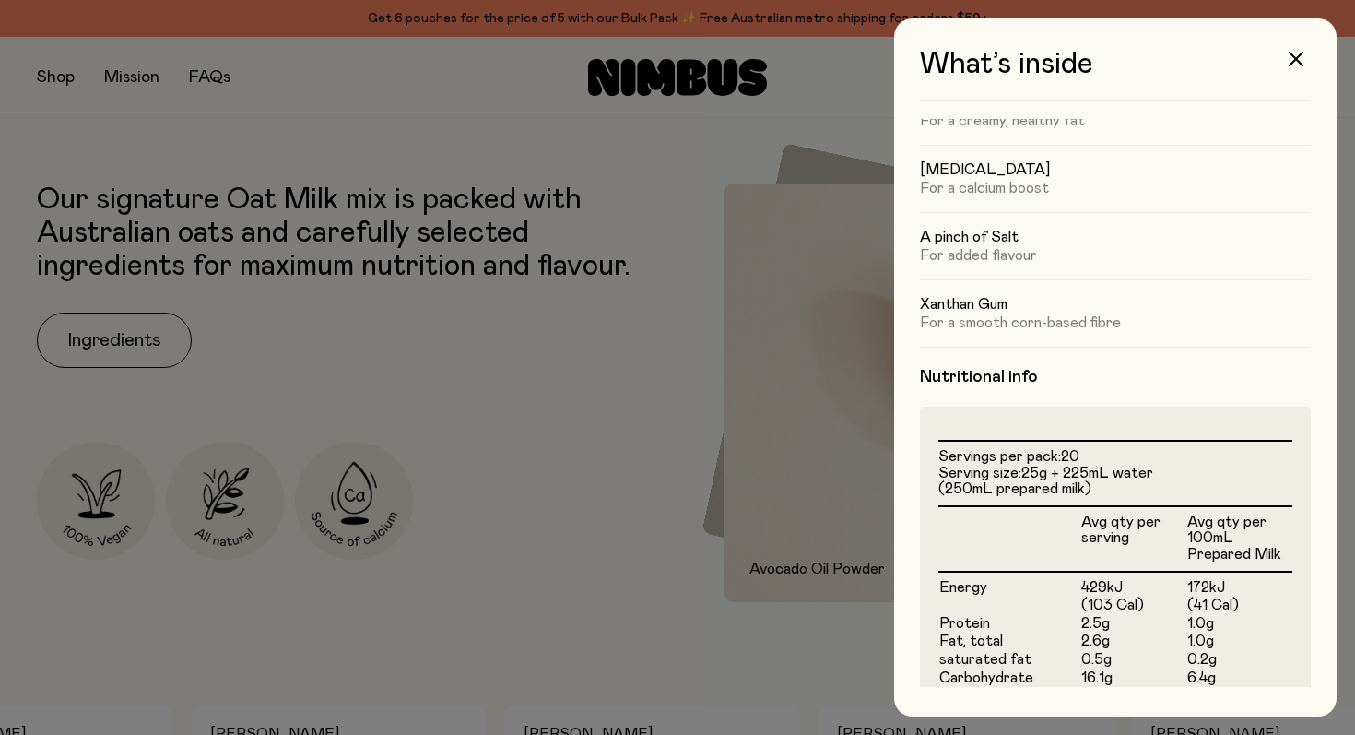
scroll to position [190, 0]
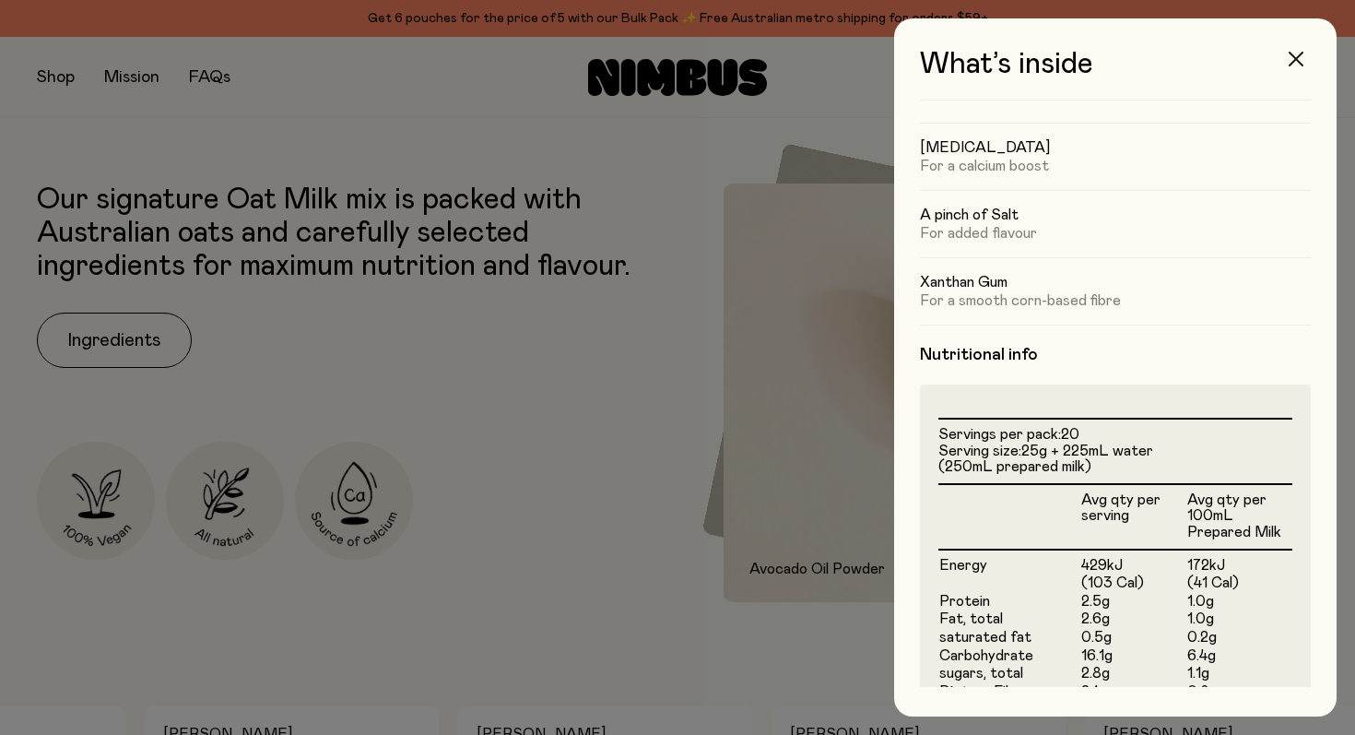
click at [1294, 53] on icon "button" at bounding box center [1296, 59] width 15 height 15
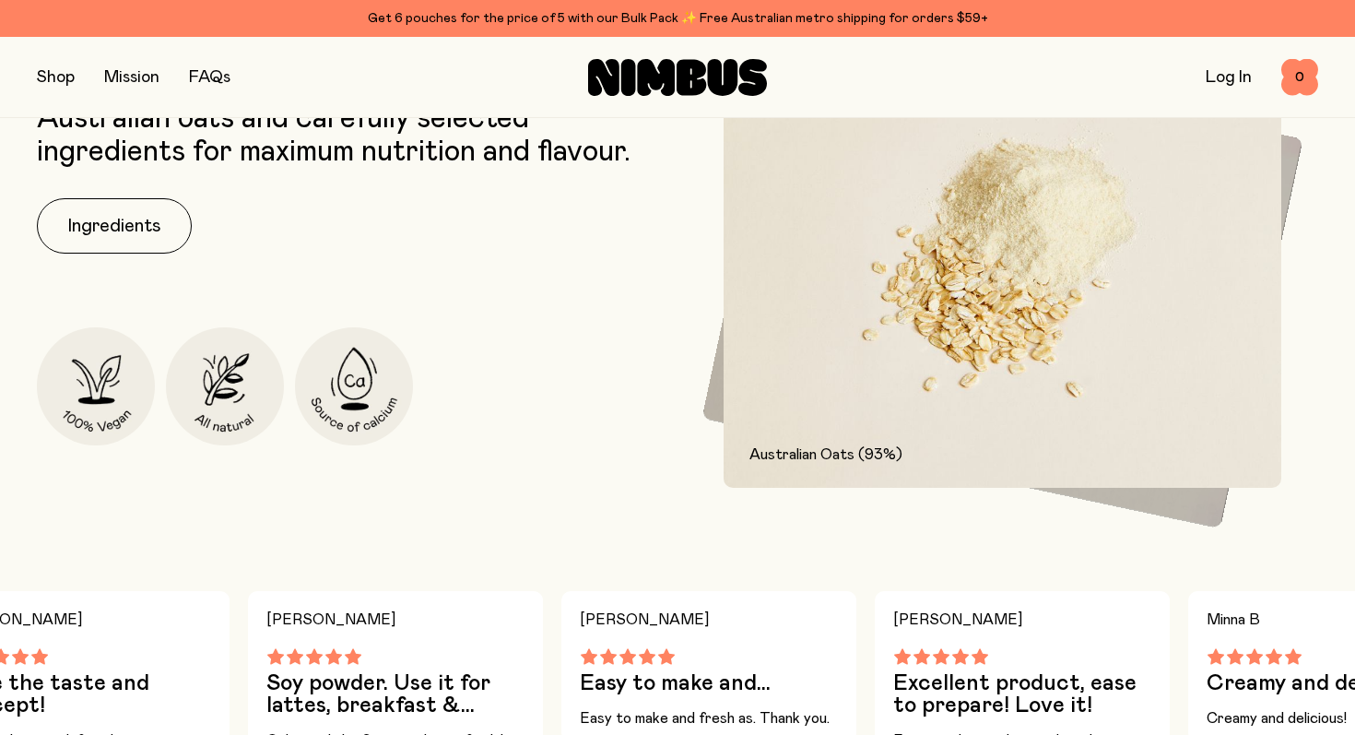
scroll to position [465, 0]
